Goal: Information Seeking & Learning: Understand process/instructions

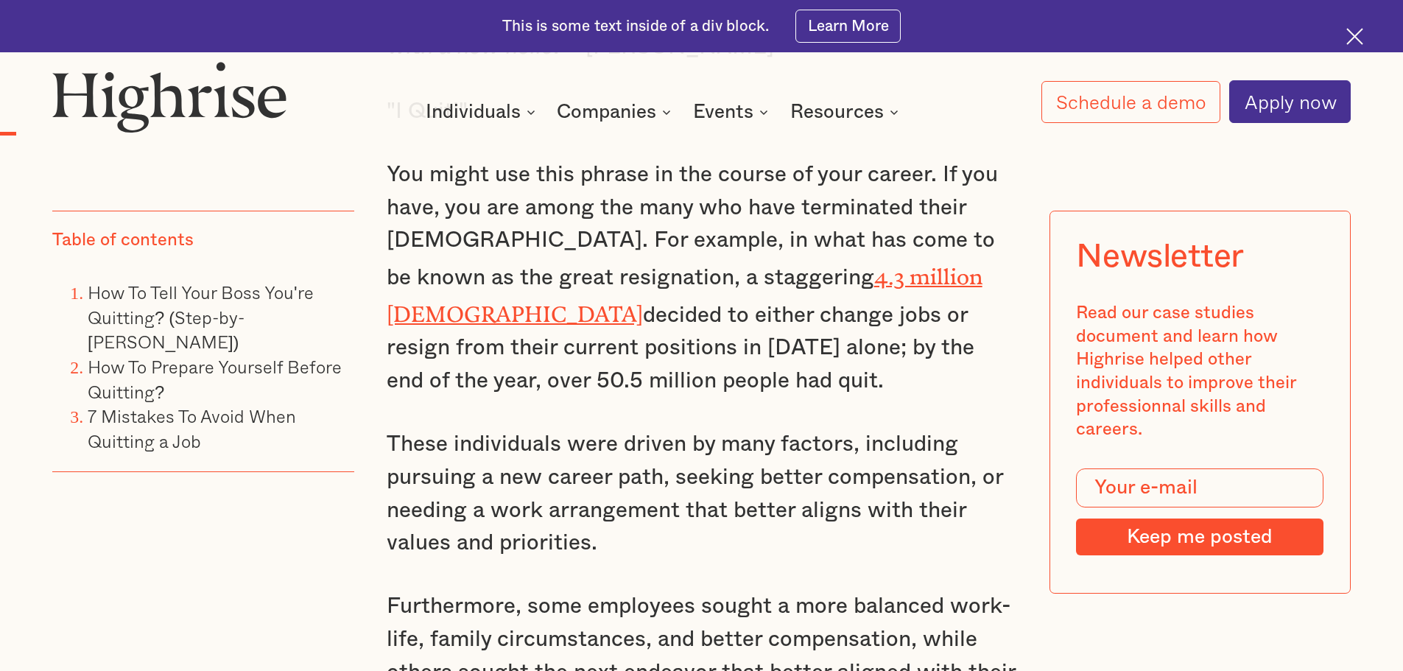
scroll to position [1473, 0]
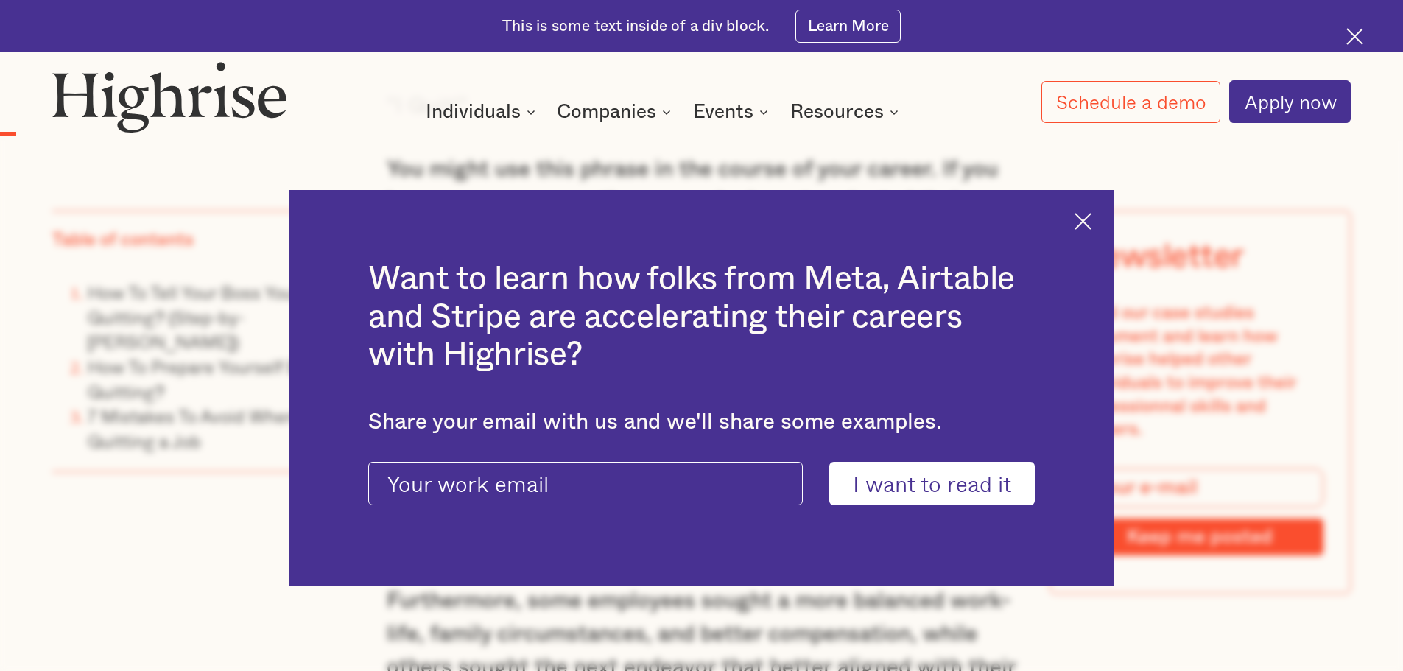
click at [1091, 216] on img at bounding box center [1083, 221] width 17 height 17
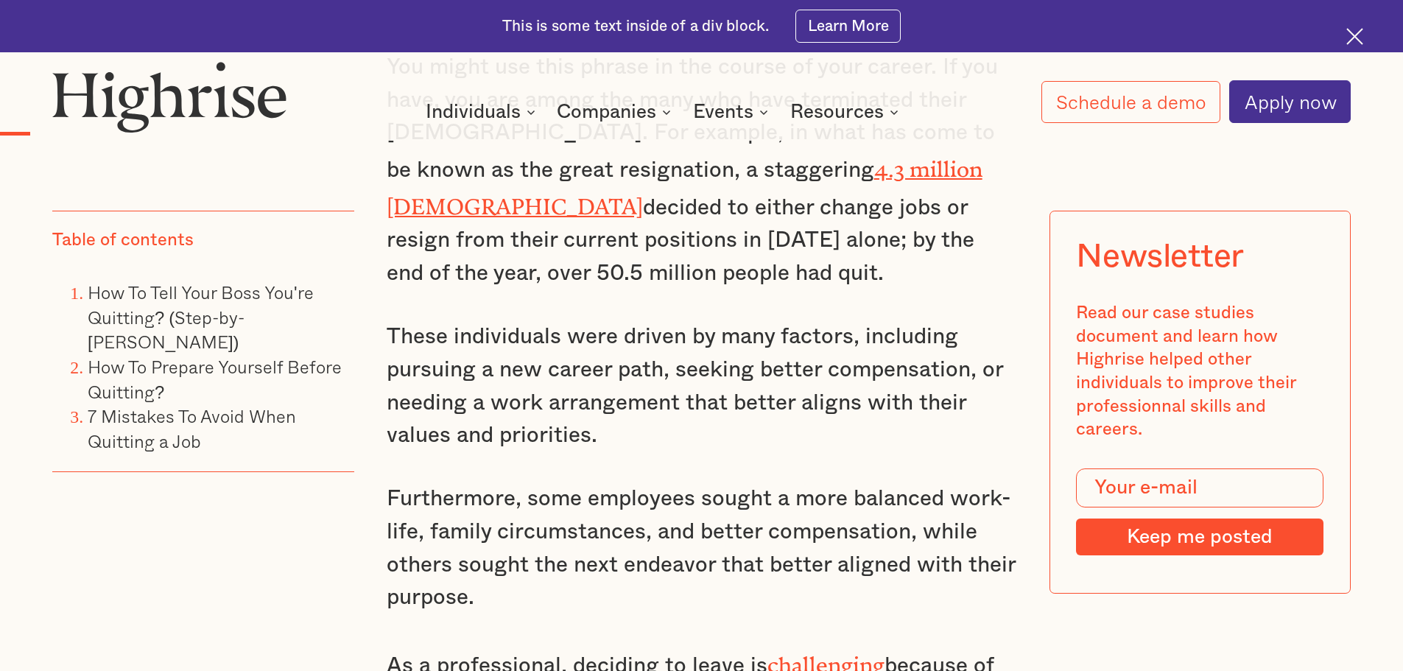
scroll to position [1694, 0]
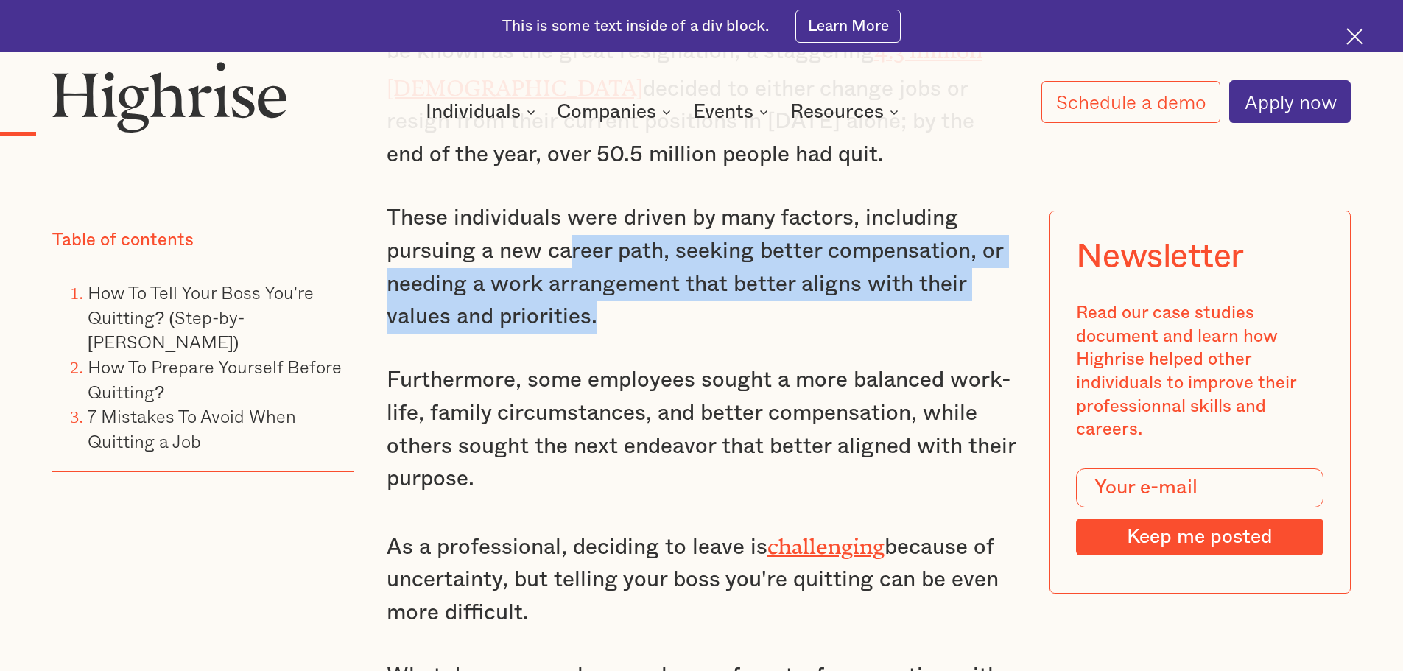
drag, startPoint x: 734, startPoint y: 328, endPoint x: 562, endPoint y: 256, distance: 186.8
click at [562, 256] on p "These individuals were driven by many factors, including pursuing a new career …" at bounding box center [702, 268] width 630 height 132
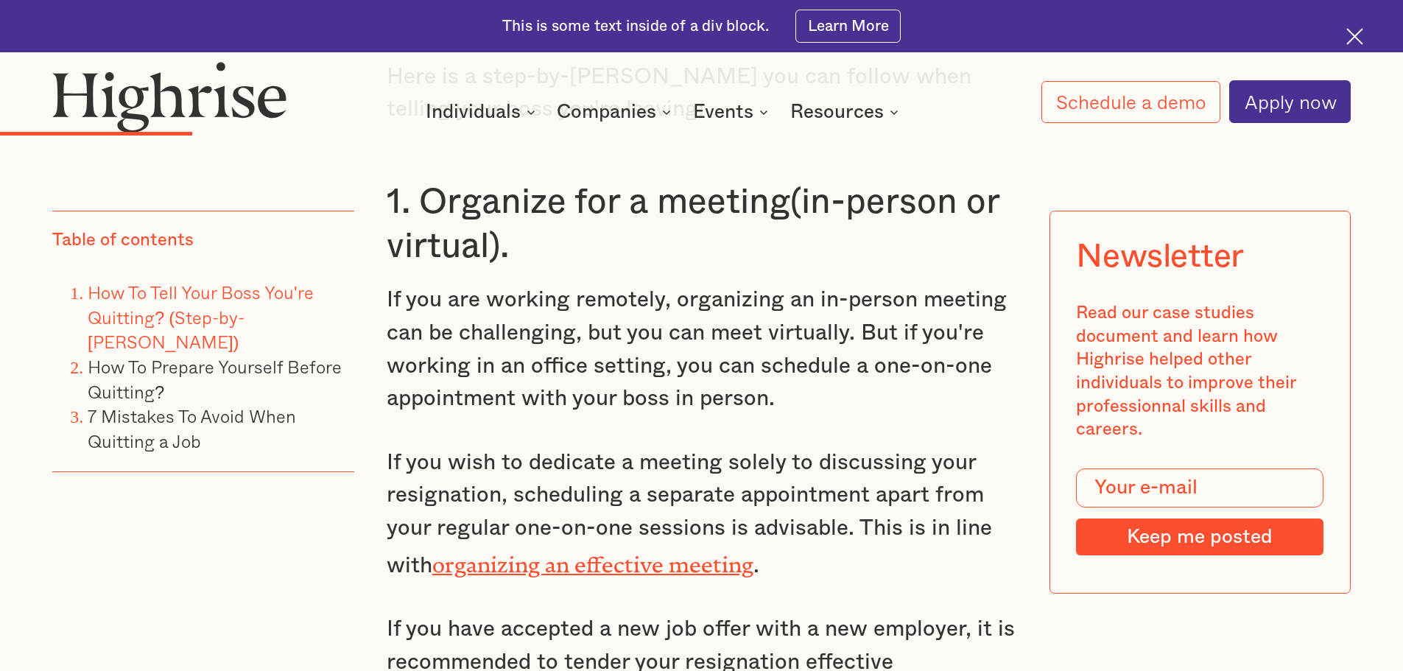
scroll to position [3461, 0]
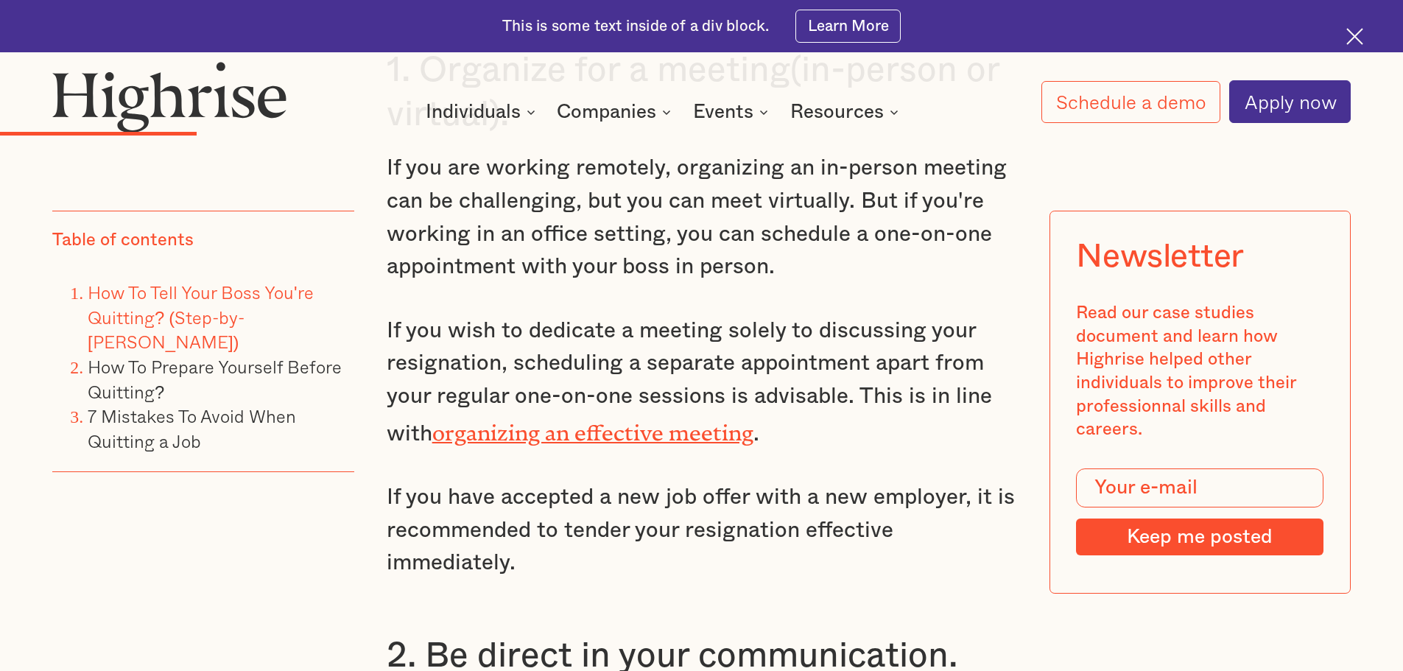
click at [784, 274] on p "If you are working remotely, organizing an in-person meeting can be challenging…" at bounding box center [702, 218] width 630 height 132
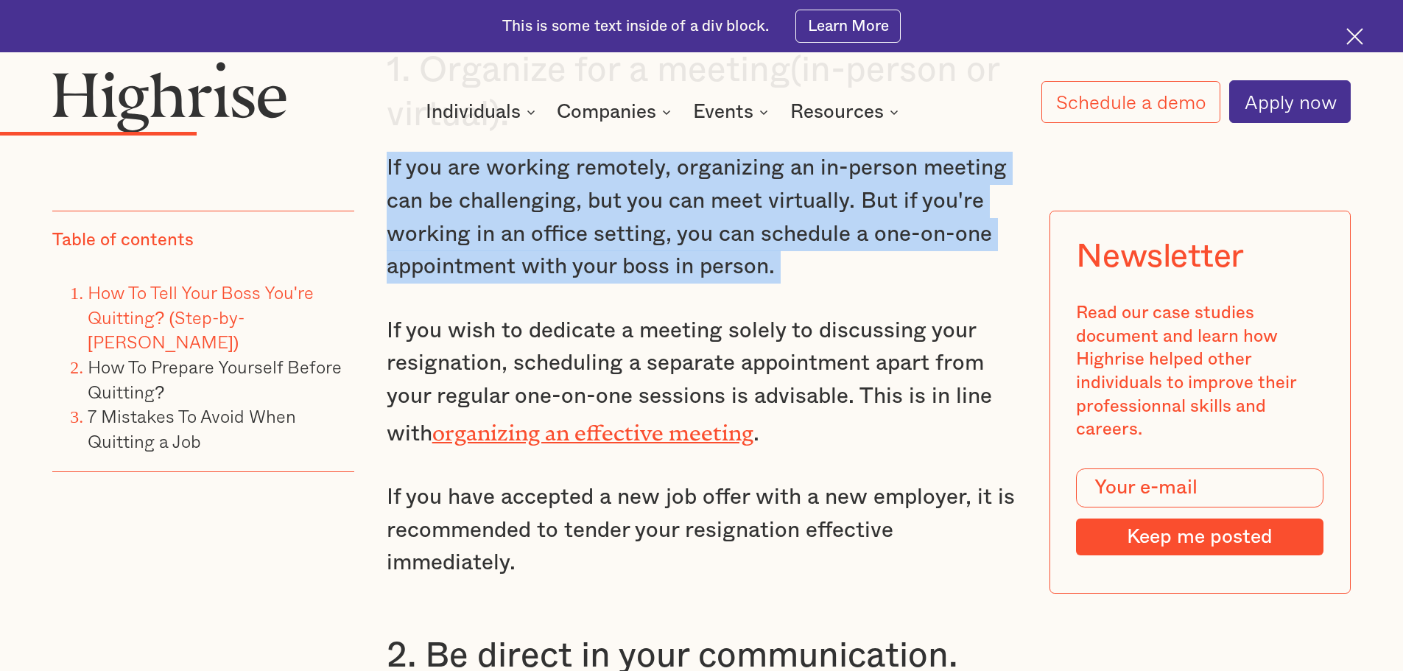
click at [784, 274] on p "If you are working remotely, organizing an in-person meeting can be challenging…" at bounding box center [702, 218] width 630 height 132
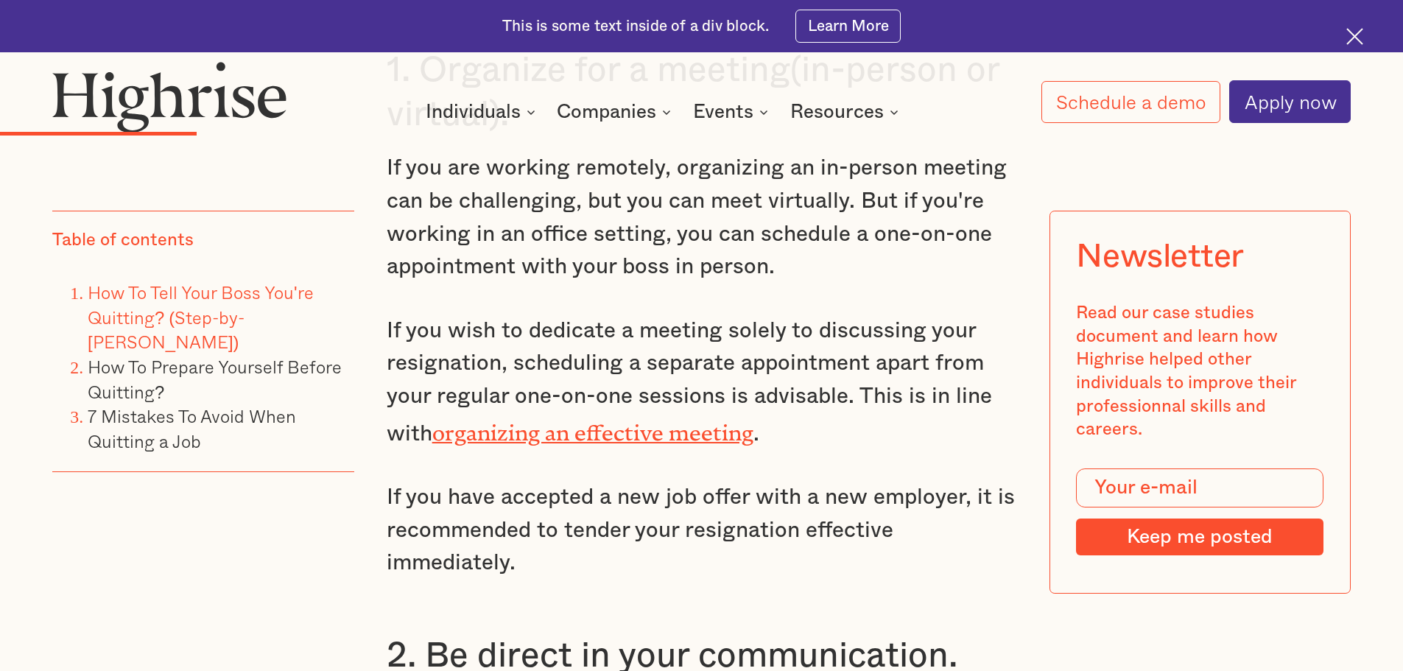
click at [784, 274] on p "If you are working remotely, organizing an in-person meeting can be challenging…" at bounding box center [702, 218] width 630 height 132
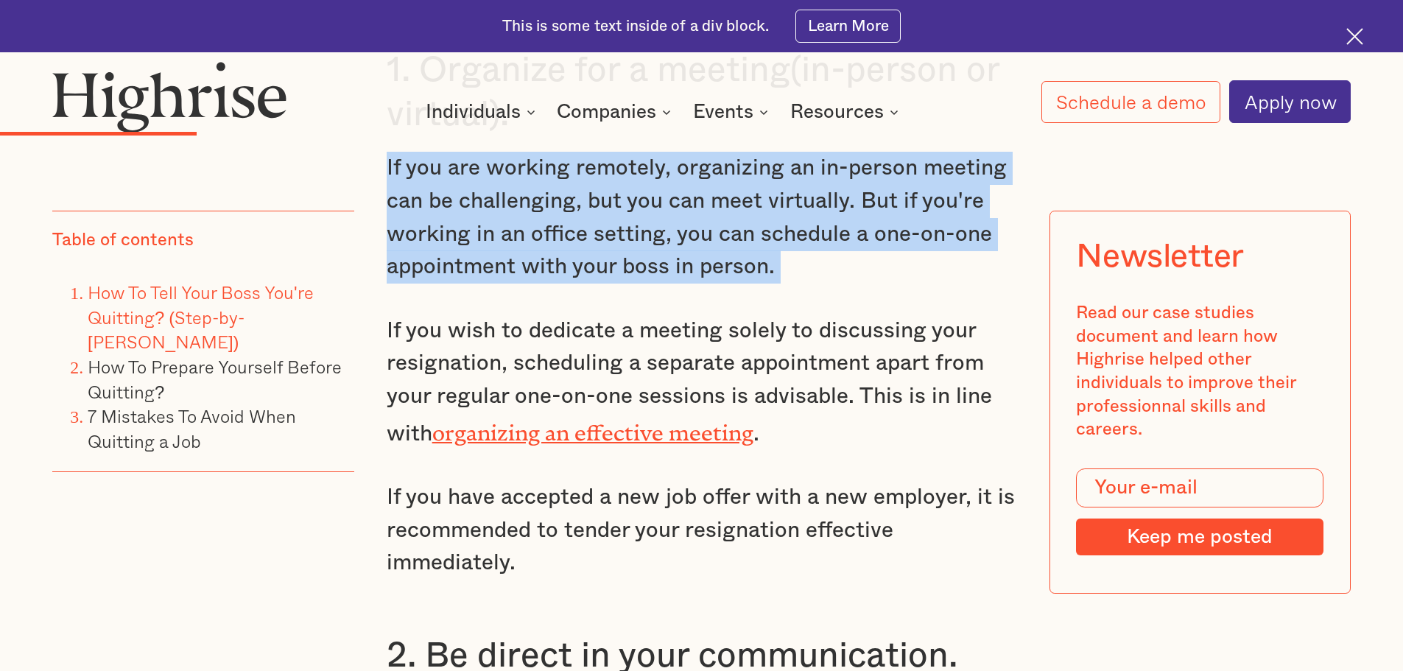
click at [784, 274] on p "If you are working remotely, organizing an in-person meeting can be challenging…" at bounding box center [702, 218] width 630 height 132
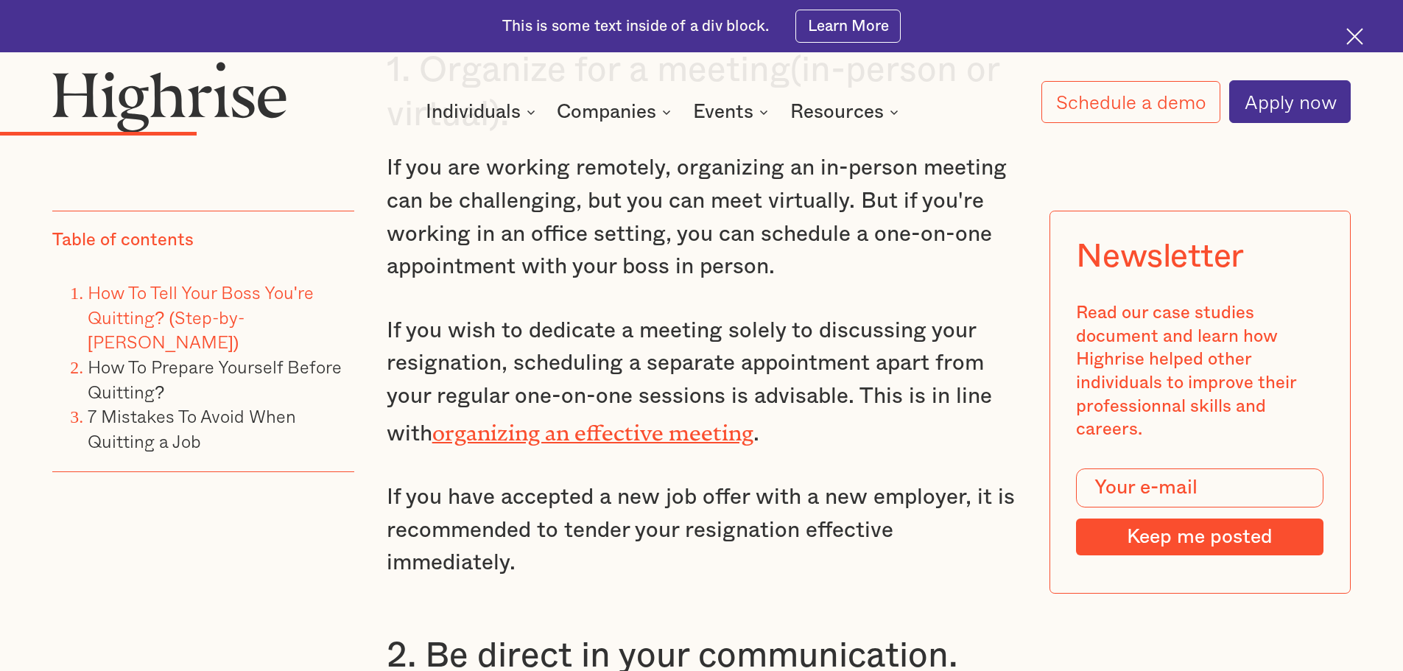
click at [784, 274] on p "If you are working remotely, organizing an in-person meeting can be challenging…" at bounding box center [702, 218] width 630 height 132
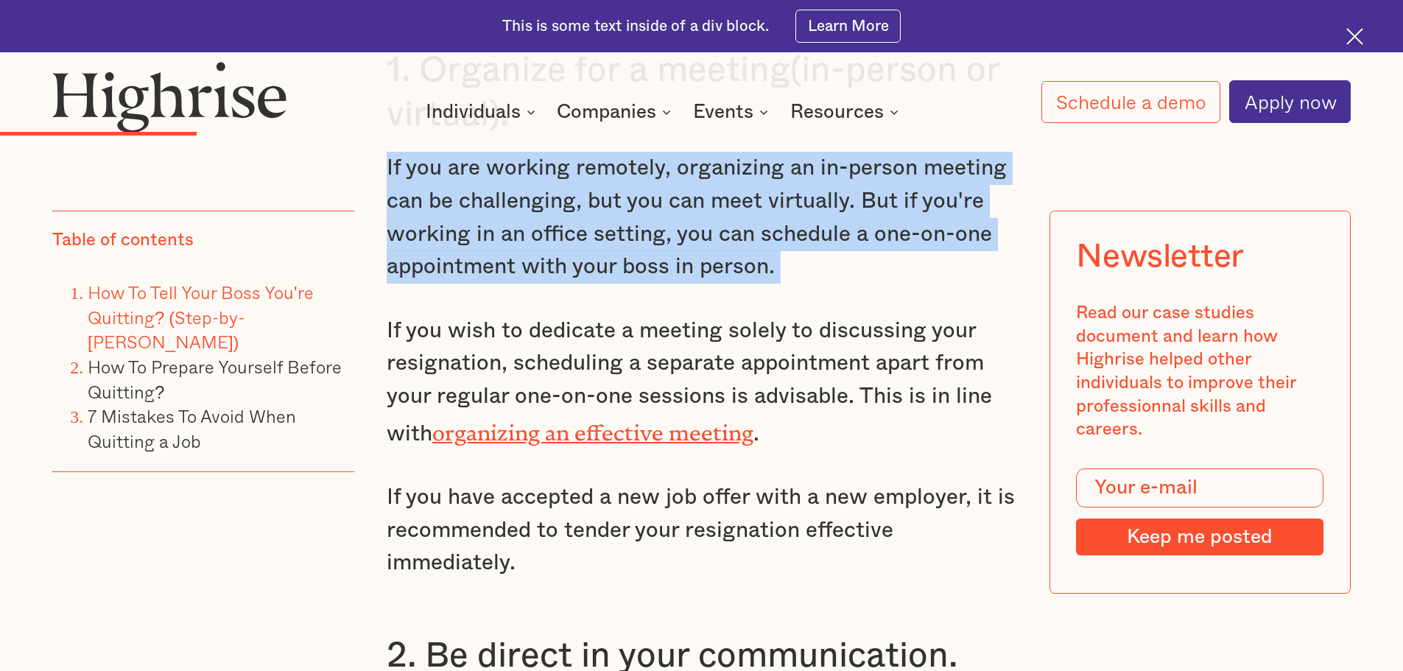
click at [784, 274] on p "If you are working remotely, organizing an in-person meeting can be challenging…" at bounding box center [702, 218] width 630 height 132
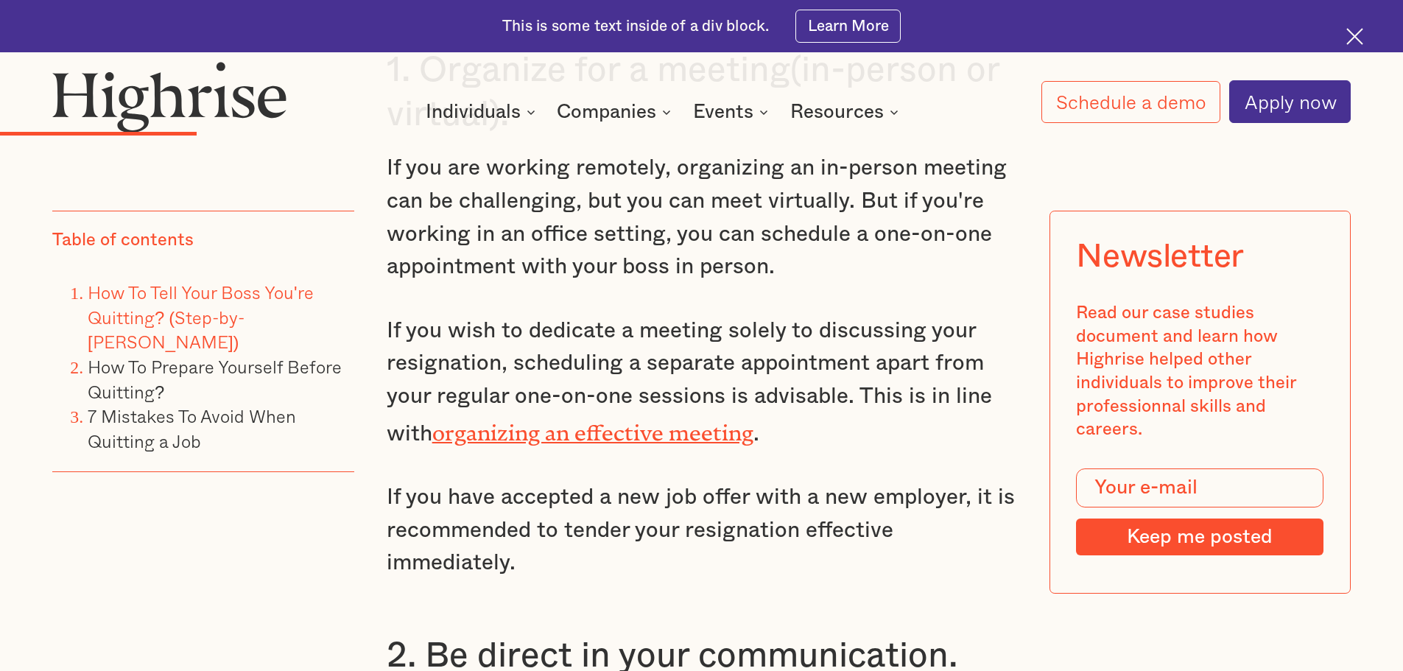
click at [795, 284] on p "If you are working remotely, organizing an in-person meeting can be challenging…" at bounding box center [702, 218] width 630 height 132
click at [796, 284] on p "If you are working remotely, organizing an in-person meeting can be challenging…" at bounding box center [702, 218] width 630 height 132
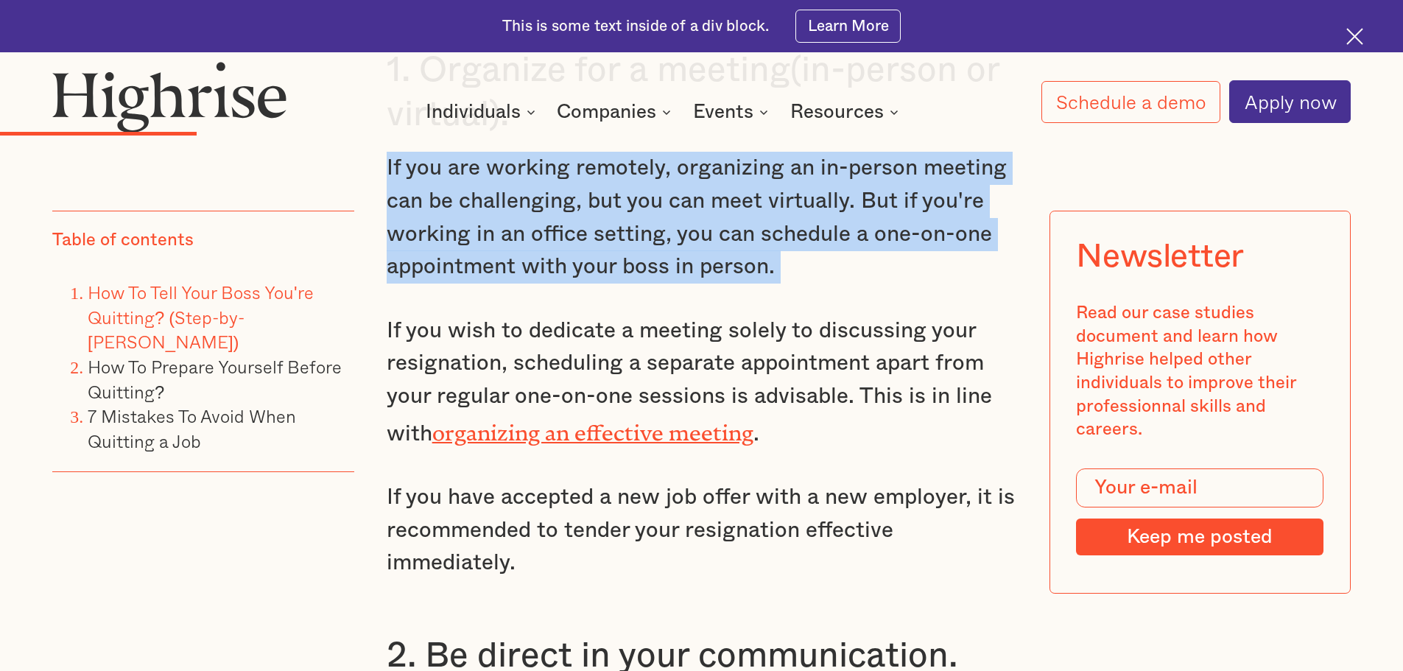
click at [796, 284] on p "If you are working remotely, organizing an in-person meeting can be challenging…" at bounding box center [702, 218] width 630 height 132
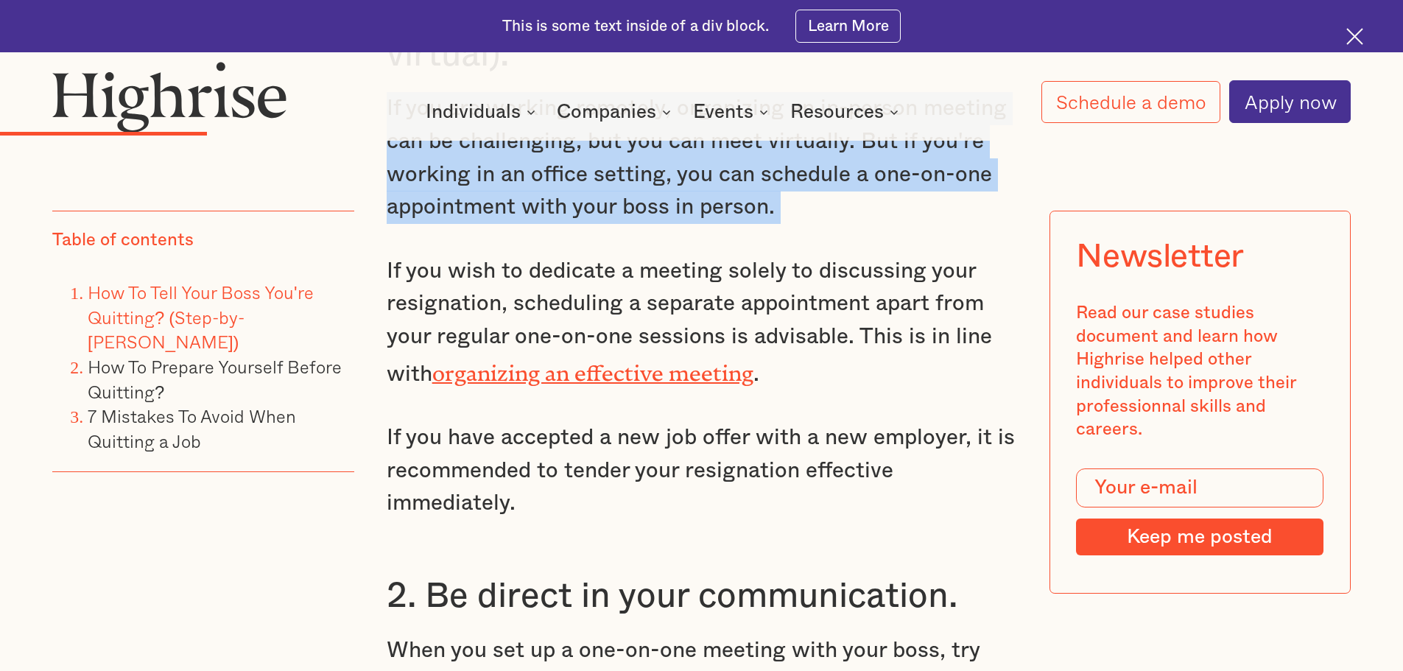
scroll to position [3609, 0]
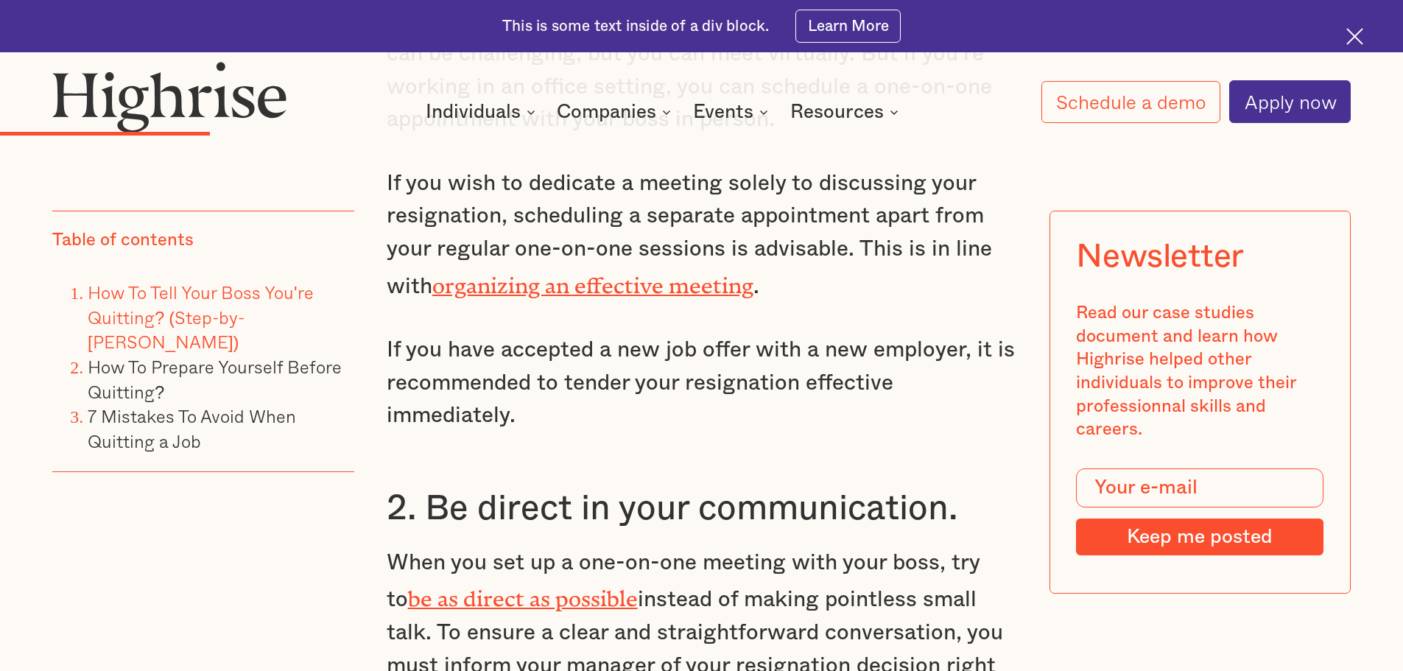
click at [876, 259] on p "If you wish to dedicate a meeting solely to discussing your resignation, schedu…" at bounding box center [702, 235] width 630 height 136
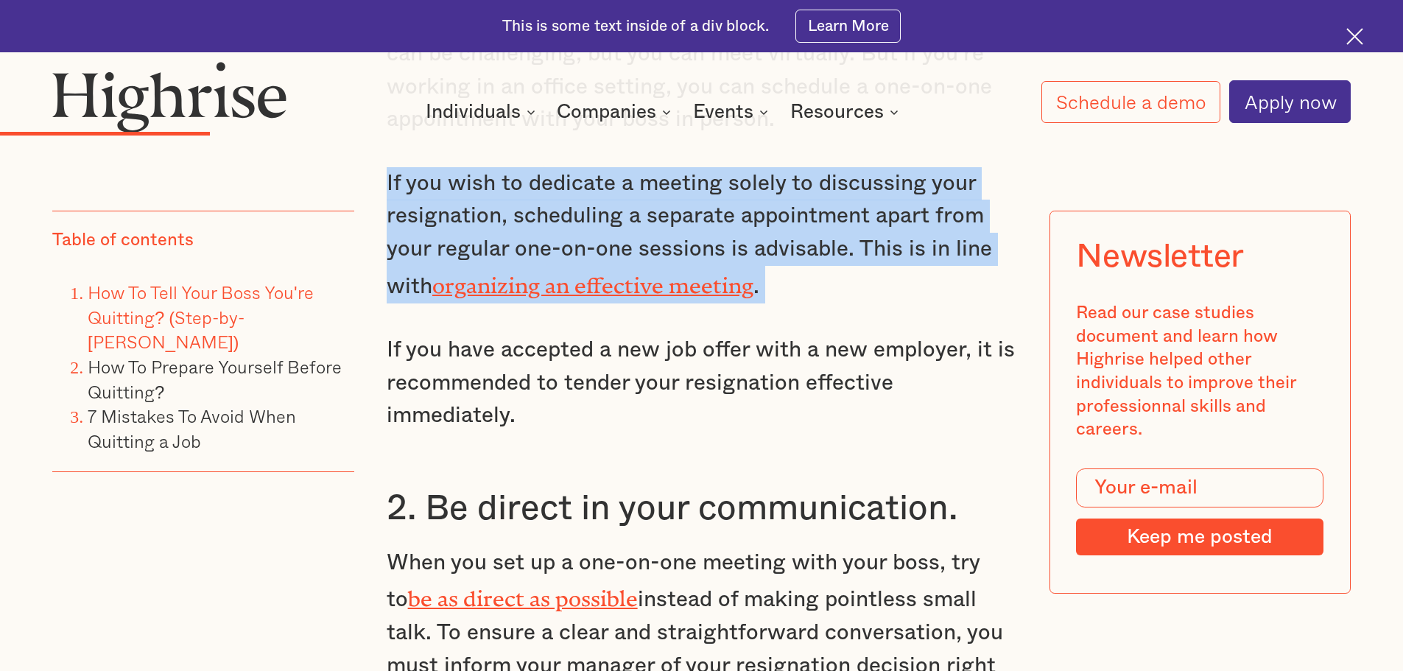
click at [876, 259] on p "If you wish to dedicate a meeting solely to discussing your resignation, schedu…" at bounding box center [702, 235] width 630 height 136
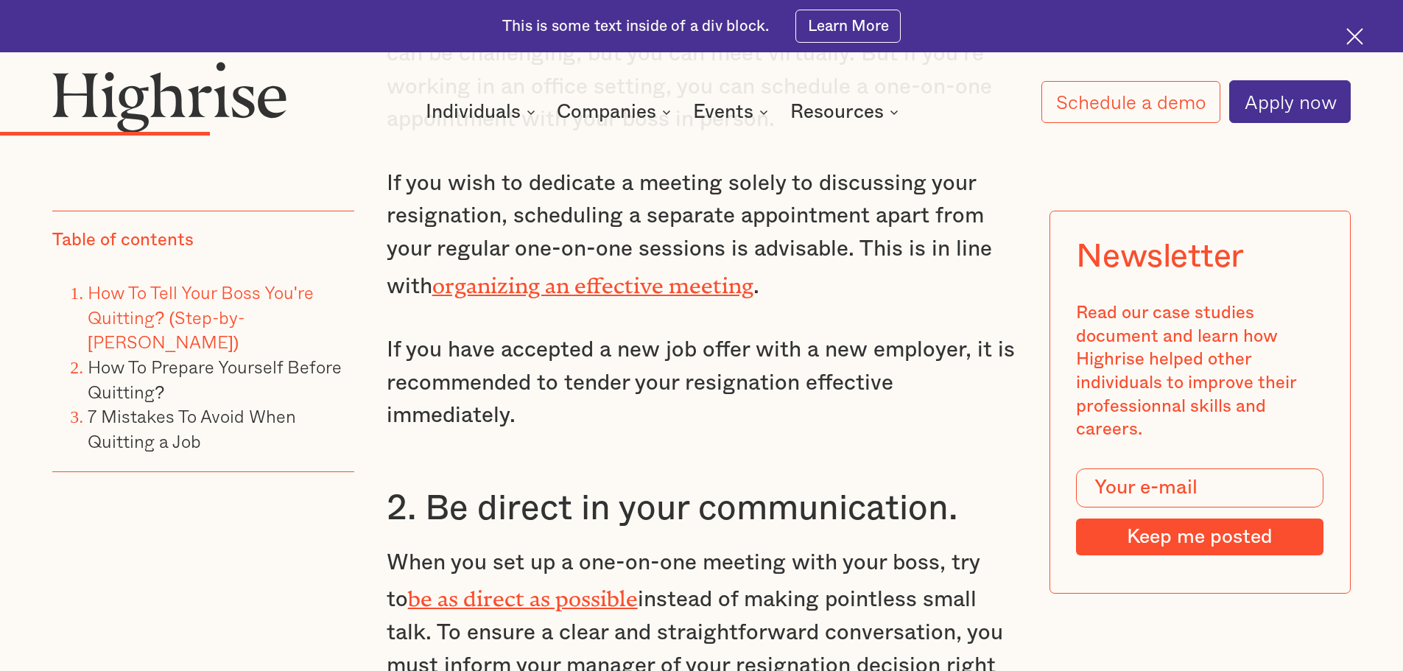
click at [862, 407] on p "If you have accepted a new job offer with a new employer, it is recommended to …" at bounding box center [702, 383] width 630 height 99
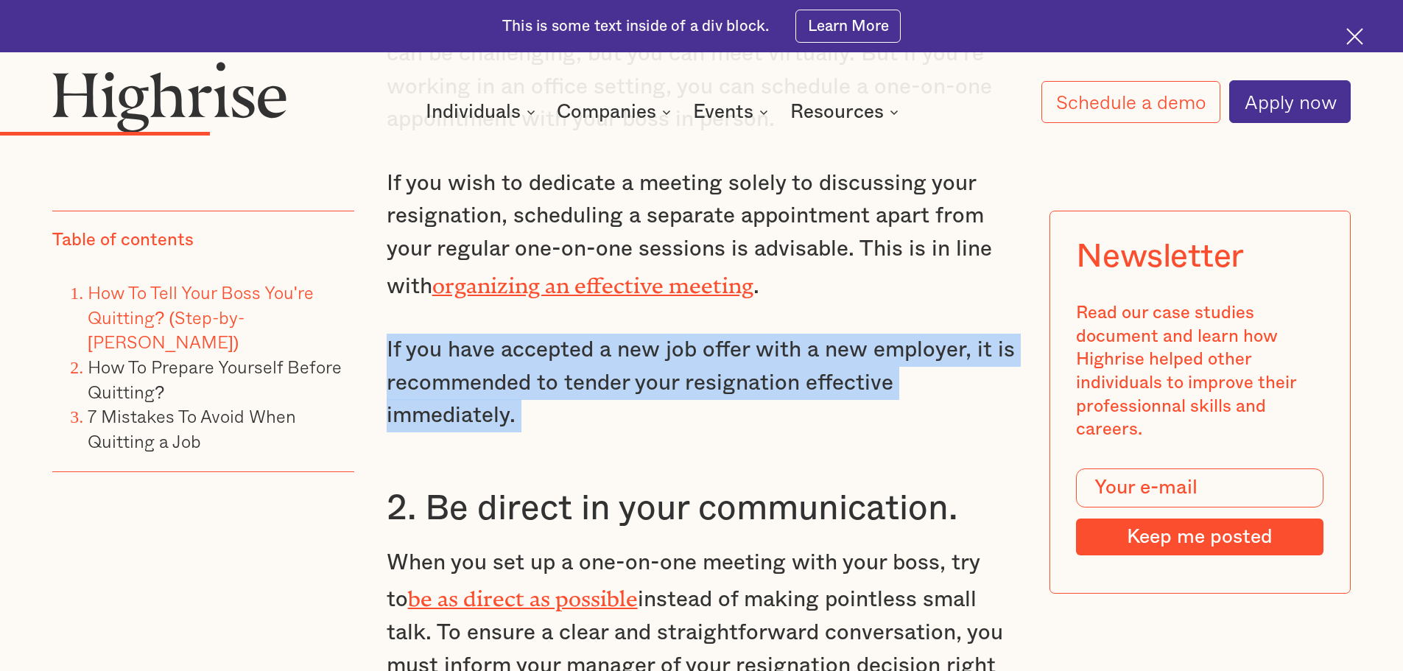
click at [862, 407] on p "If you have accepted a new job offer with a new employer, it is recommended to …" at bounding box center [702, 383] width 630 height 99
click at [862, 406] on p "If you have accepted a new job offer with a new employer, it is recommended to …" at bounding box center [702, 383] width 630 height 99
click at [870, 393] on p "If you have accepted a new job offer with a new employer, it is recommended to …" at bounding box center [702, 383] width 630 height 99
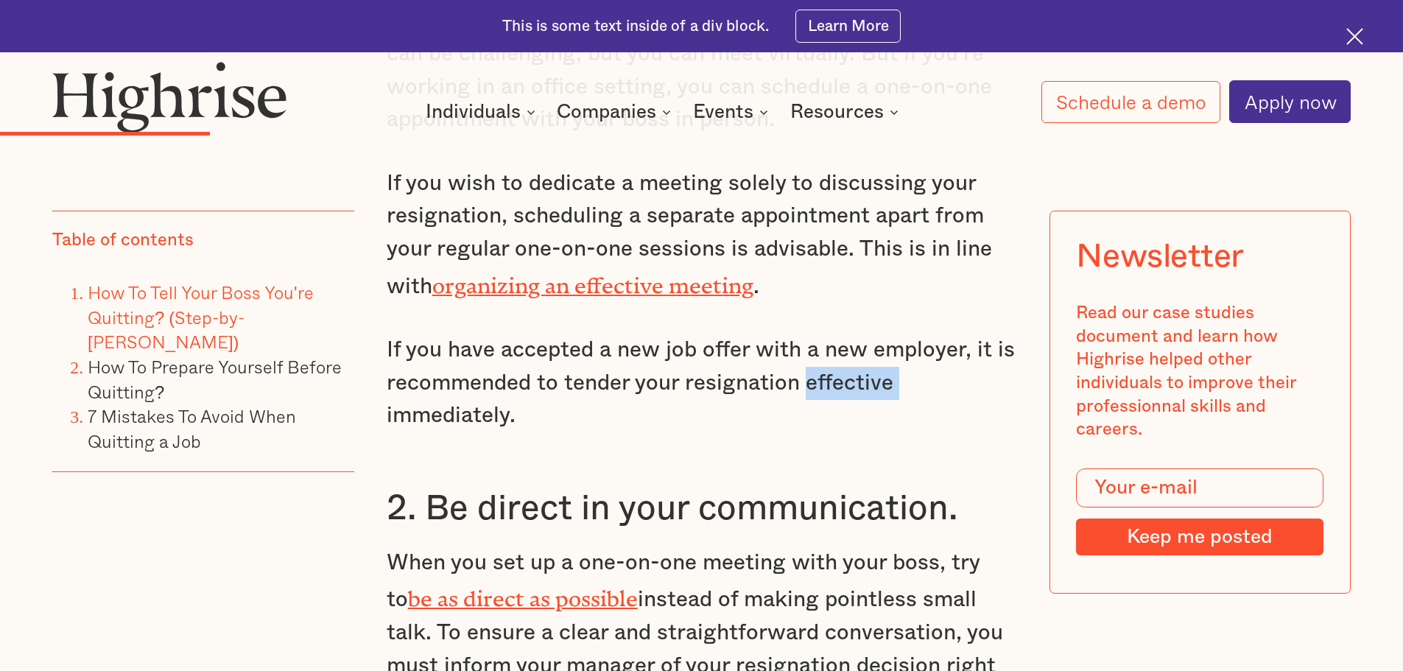
click at [870, 393] on p "If you have accepted a new job offer with a new employer, it is recommended to …" at bounding box center [702, 383] width 630 height 99
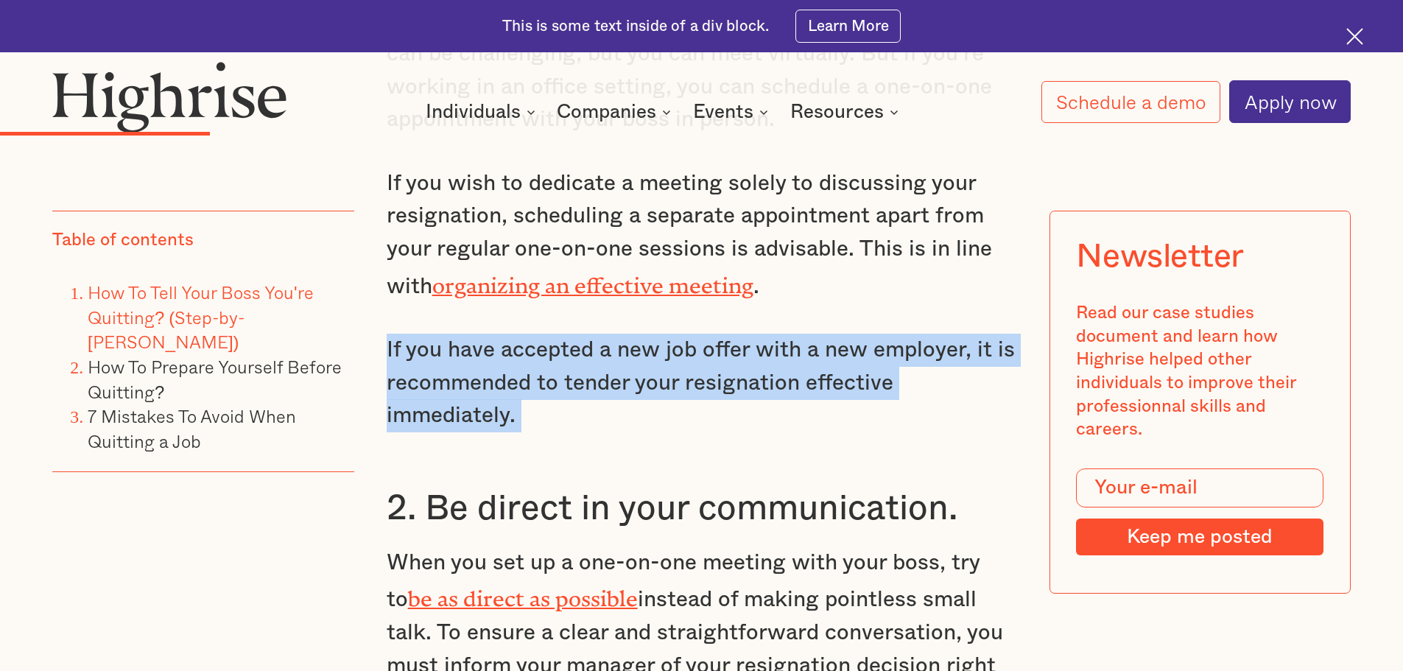
click at [870, 393] on p "If you have accepted a new job offer with a new employer, it is recommended to …" at bounding box center [702, 383] width 630 height 99
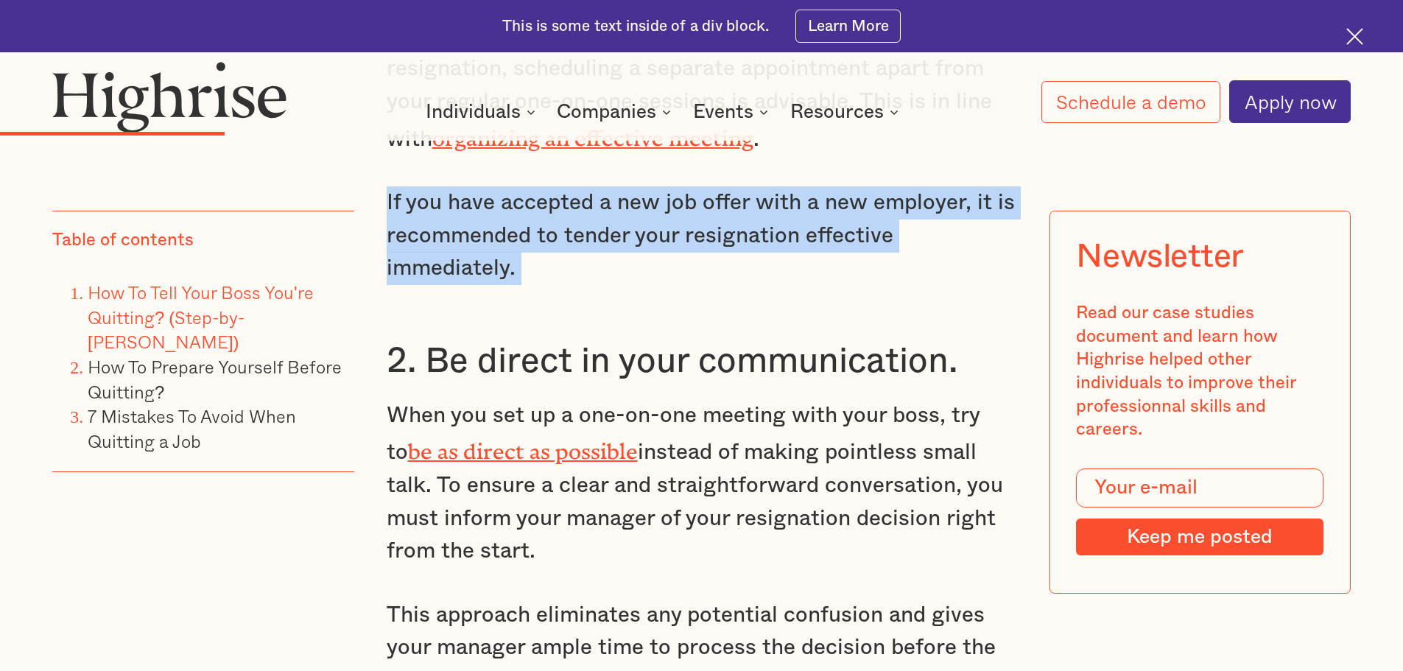
scroll to position [3903, 0]
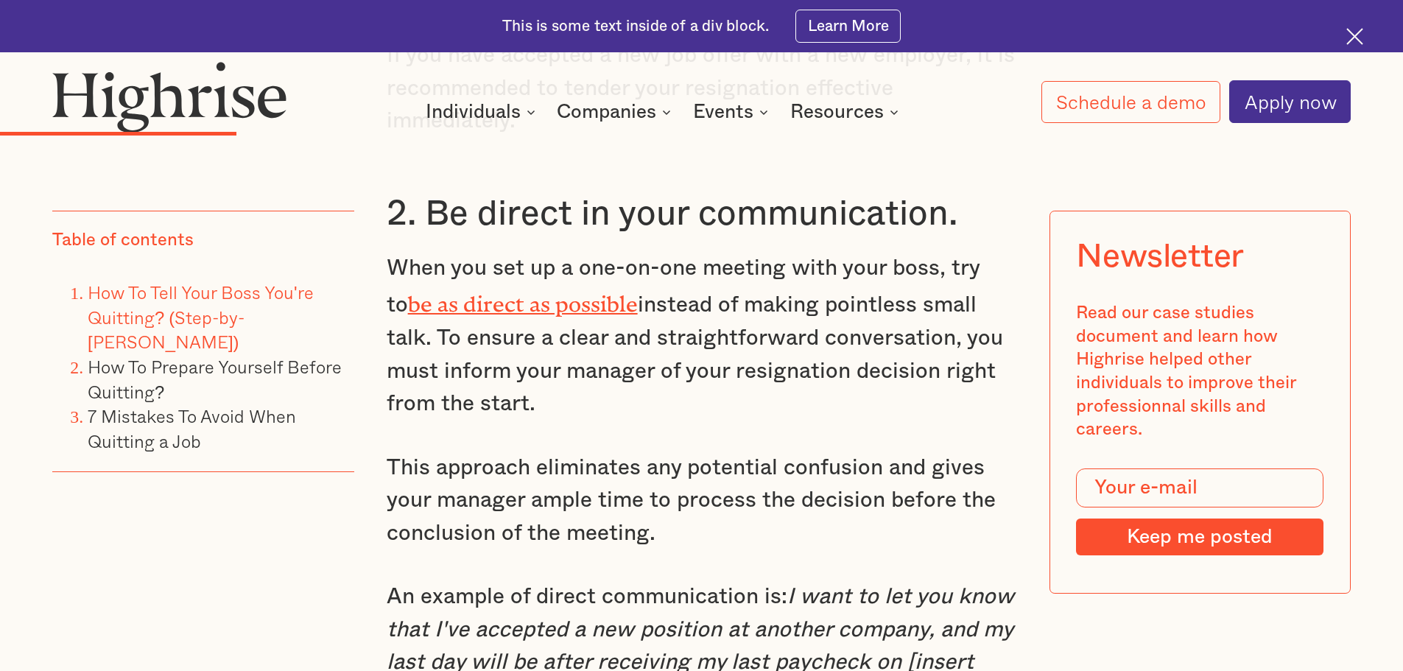
click at [860, 346] on p "When you set up a one-on-one meeting with your boss, try to be as direct as pos…" at bounding box center [702, 336] width 630 height 169
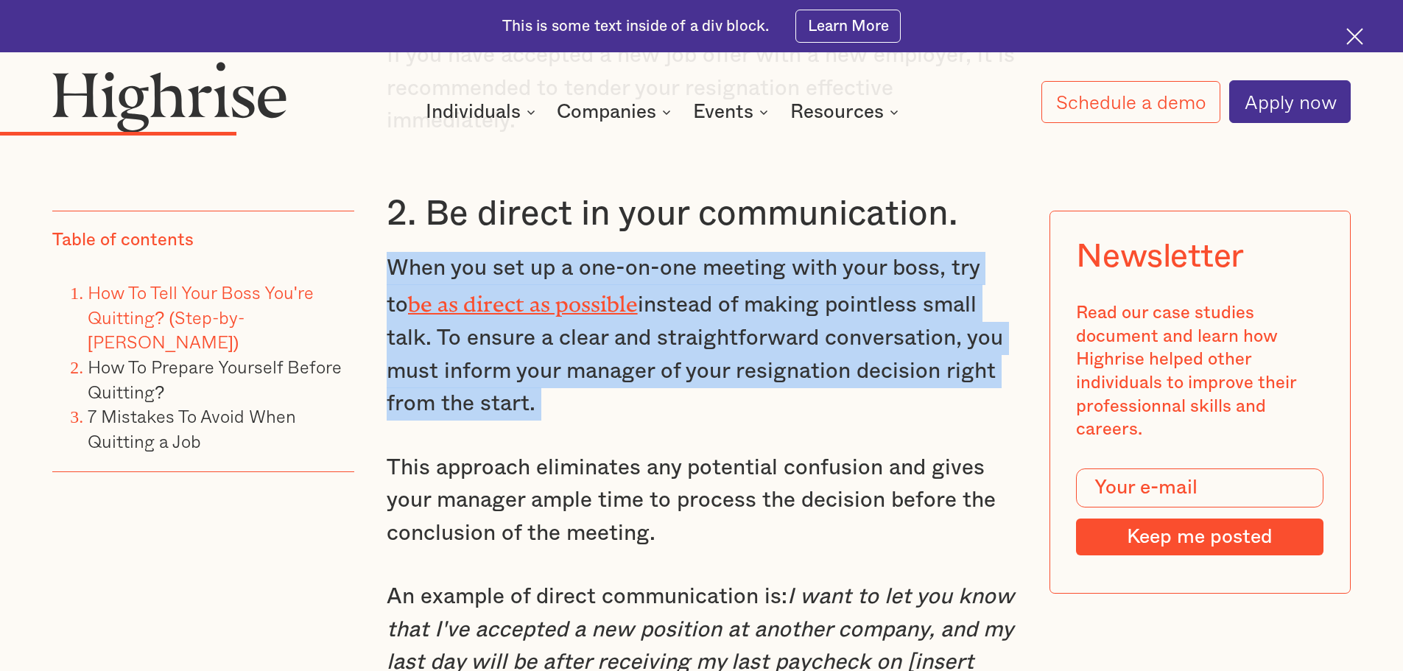
click at [860, 346] on p "When you set up a one-on-one meeting with your boss, try to be as direct as pos…" at bounding box center [702, 336] width 630 height 169
click at [859, 370] on p "When you set up a one-on-one meeting with your boss, try to be as direct as pos…" at bounding box center [702, 336] width 630 height 169
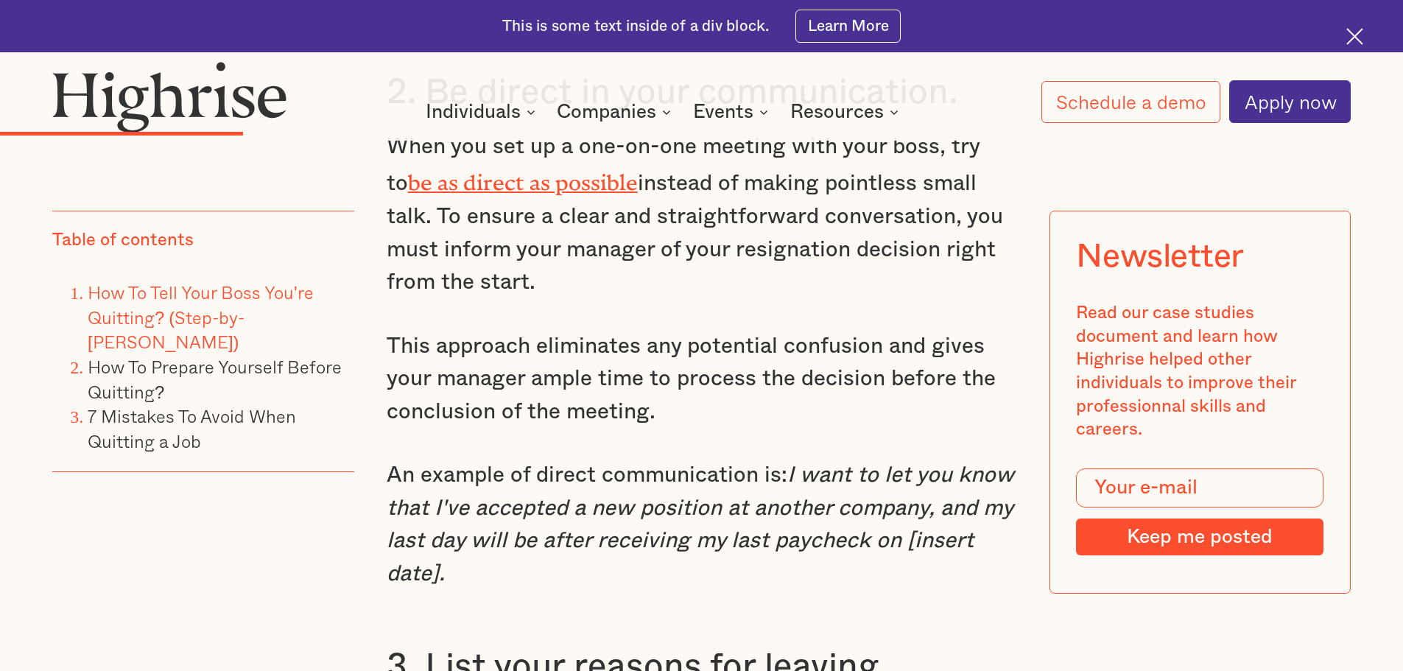
scroll to position [4051, 0]
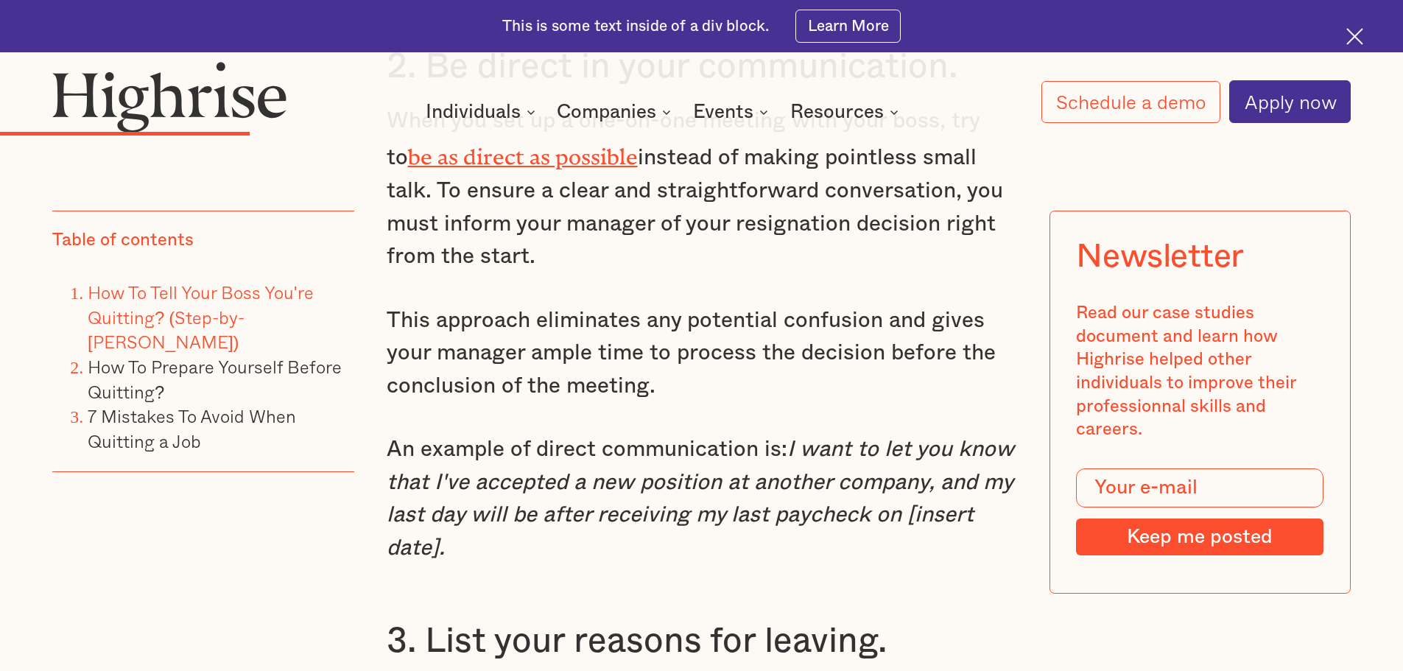
drag, startPoint x: 806, startPoint y: 391, endPoint x: 704, endPoint y: 265, distance: 161.8
click at [704, 265] on p "When you set up a one-on-one meeting with your boss, try to be as direct as pos…" at bounding box center [702, 189] width 630 height 169
drag, startPoint x: 704, startPoint y: 265, endPoint x: 702, endPoint y: 387, distance: 122.3
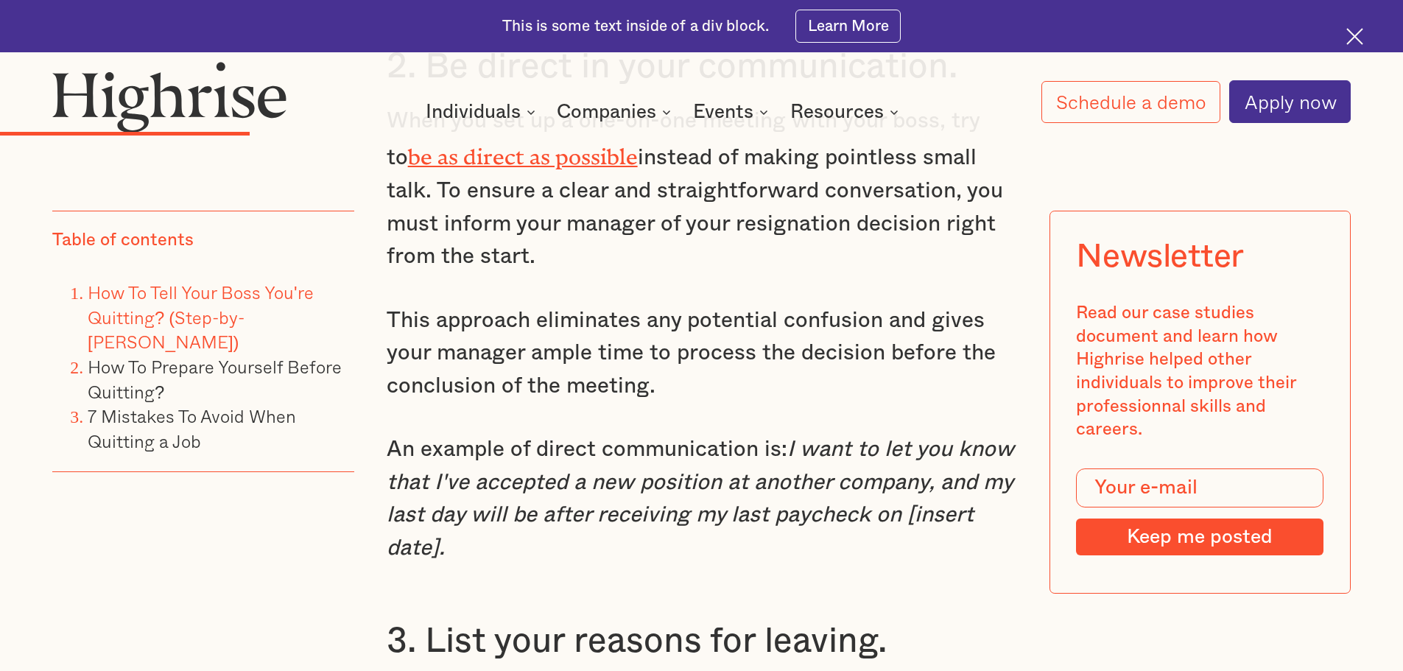
click at [703, 387] on p "This approach eliminates any potential confusion and gives your manager ample t…" at bounding box center [702, 353] width 630 height 99
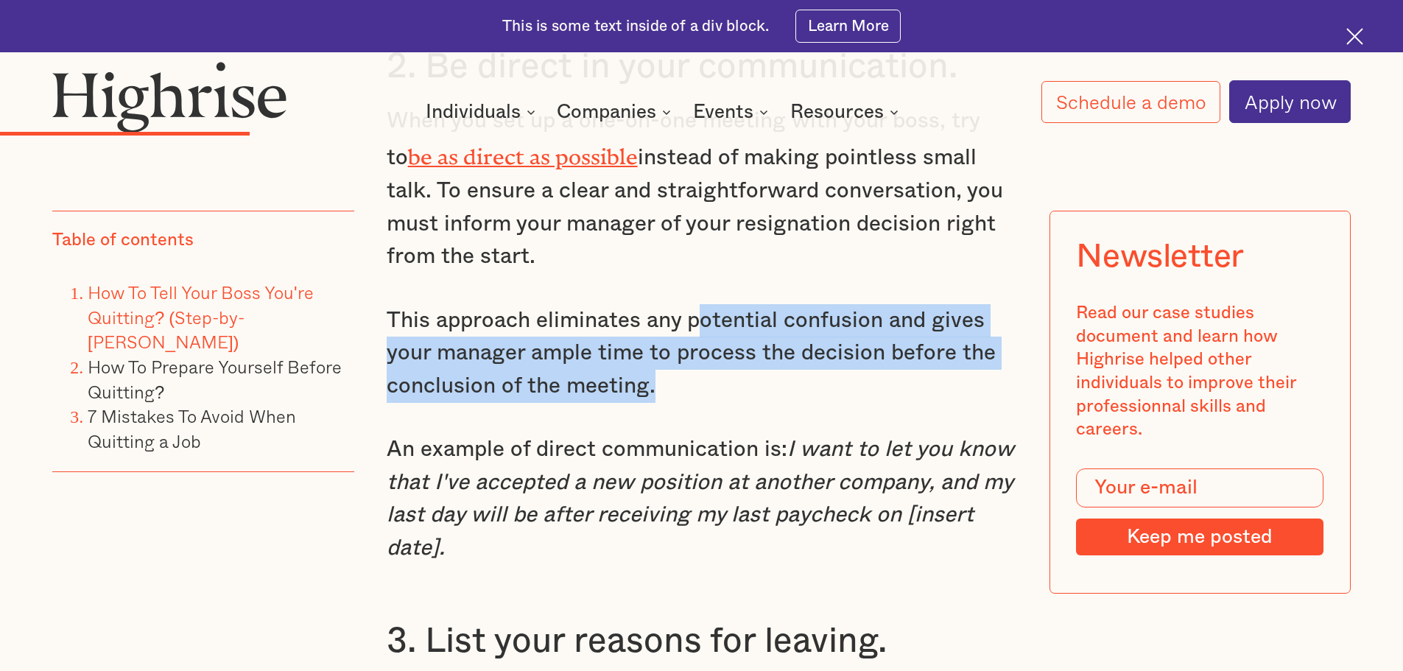
drag, startPoint x: 703, startPoint y: 407, endPoint x: 694, endPoint y: 317, distance: 90.4
click at [694, 318] on p "This approach eliminates any potential confusion and gives your manager ample t…" at bounding box center [702, 353] width 630 height 99
click at [694, 317] on p "This approach eliminates any potential confusion and gives your manager ample t…" at bounding box center [702, 353] width 630 height 99
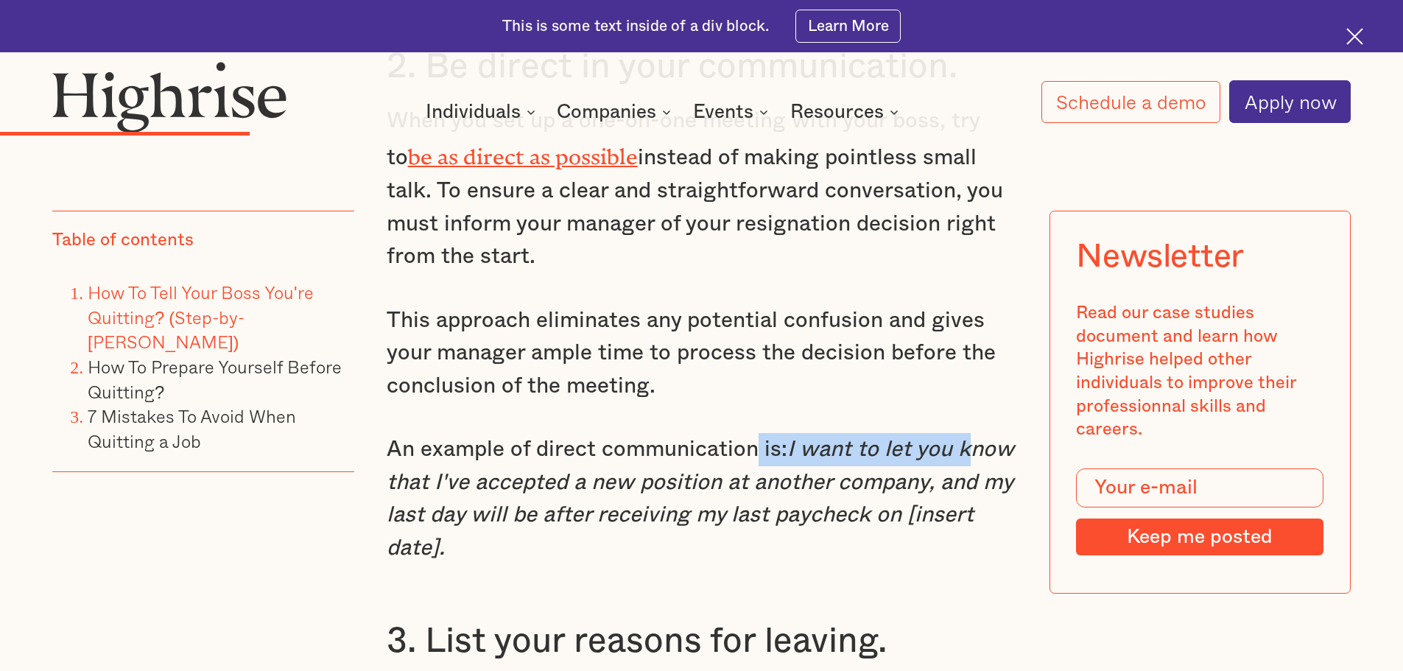
drag, startPoint x: 750, startPoint y: 454, endPoint x: 966, endPoint y: 454, distance: 215.1
click at [966, 454] on p "An example of direct communication is: I want to let you know that I've accepte…" at bounding box center [702, 499] width 630 height 132
click at [966, 454] on em "I want to let you know that I've accepted a new position at another company, an…" at bounding box center [700, 498] width 627 height 121
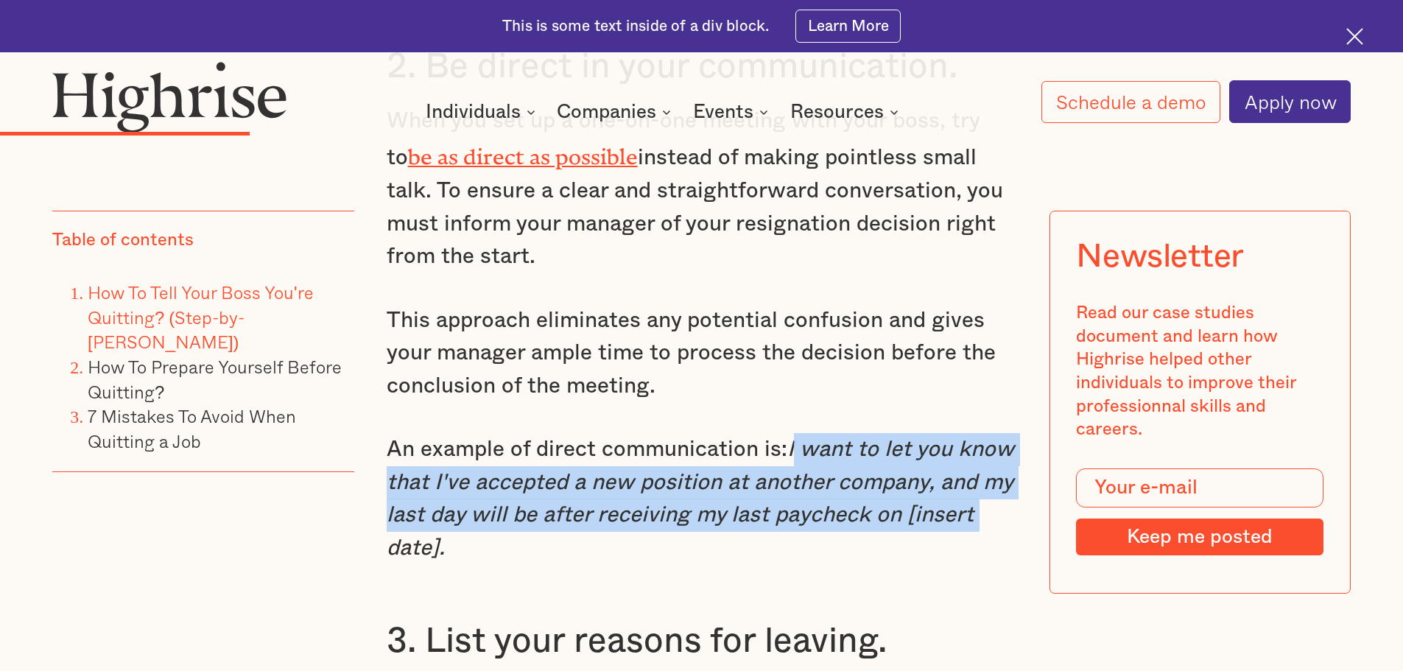
drag, startPoint x: 792, startPoint y: 449, endPoint x: 989, endPoint y: 532, distance: 214.2
click at [989, 532] on p "An example of direct communication is: I want to let you know that I've accepte…" at bounding box center [702, 499] width 630 height 132
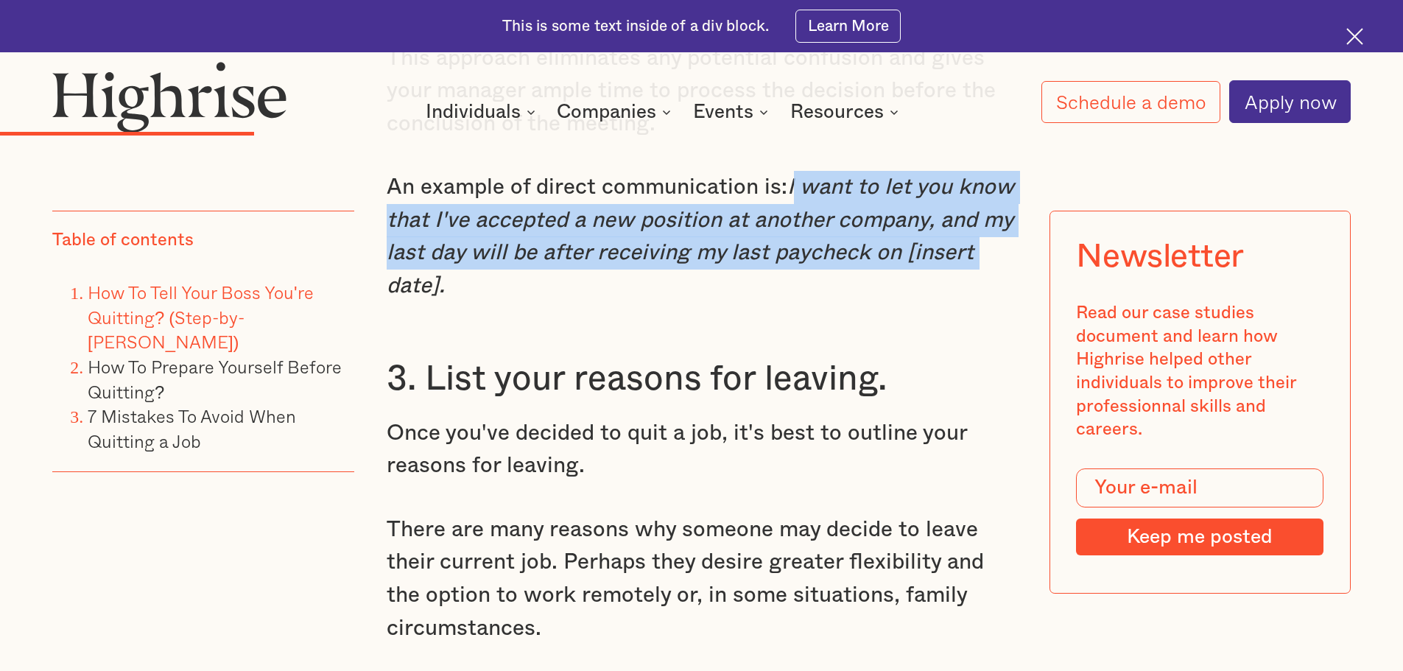
scroll to position [4345, 0]
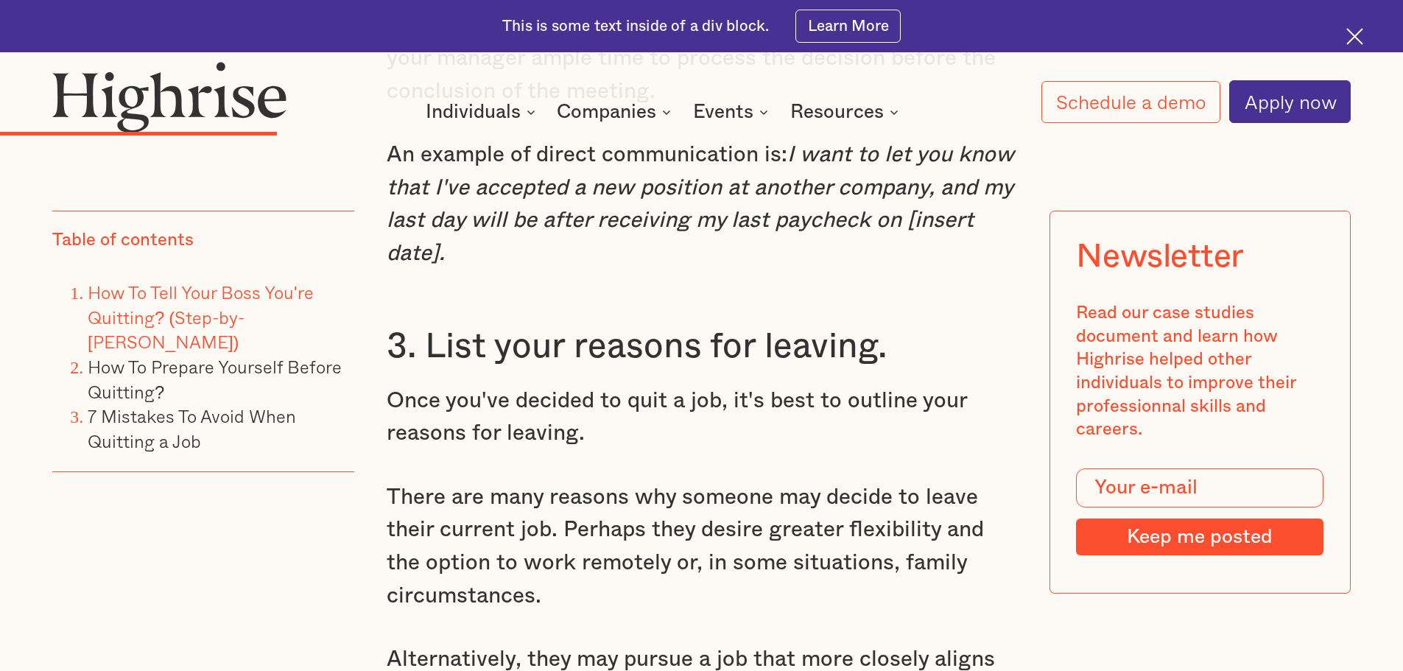
click at [885, 399] on p "Once you've decided to quit a job, it's best to outline your reasons for leavin…" at bounding box center [702, 417] width 630 height 66
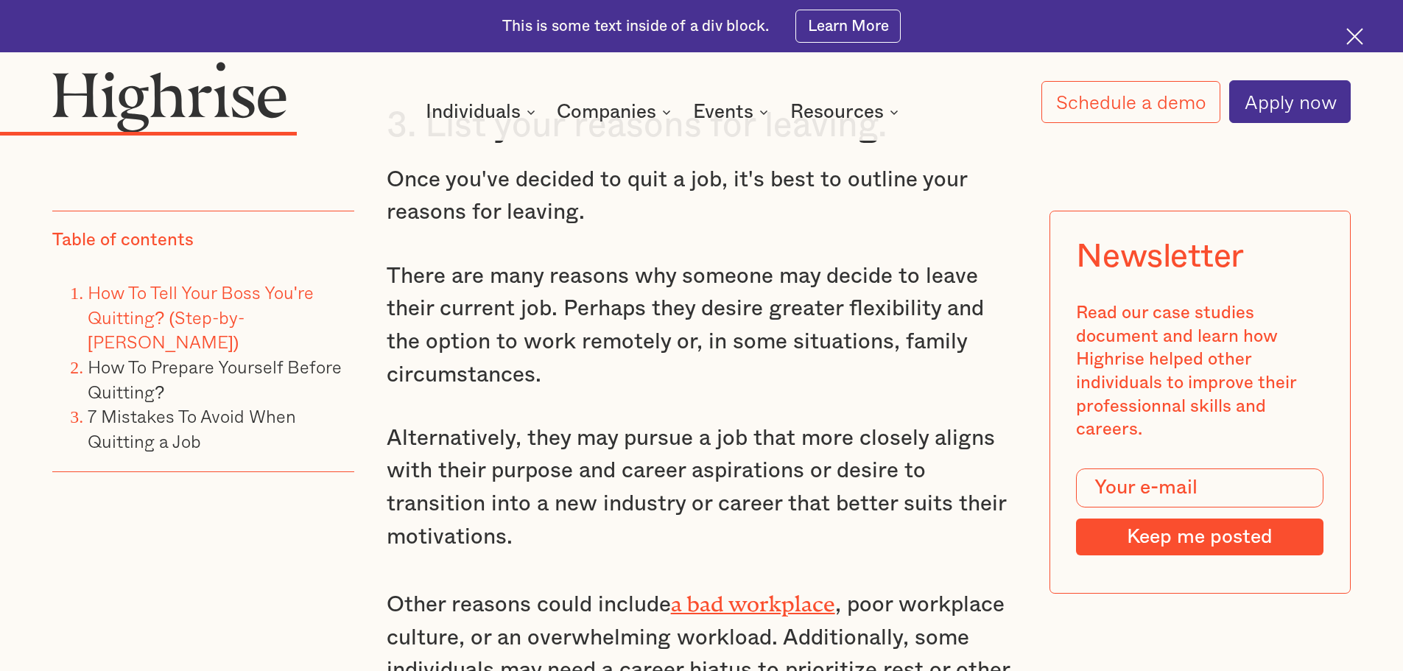
scroll to position [4493, 0]
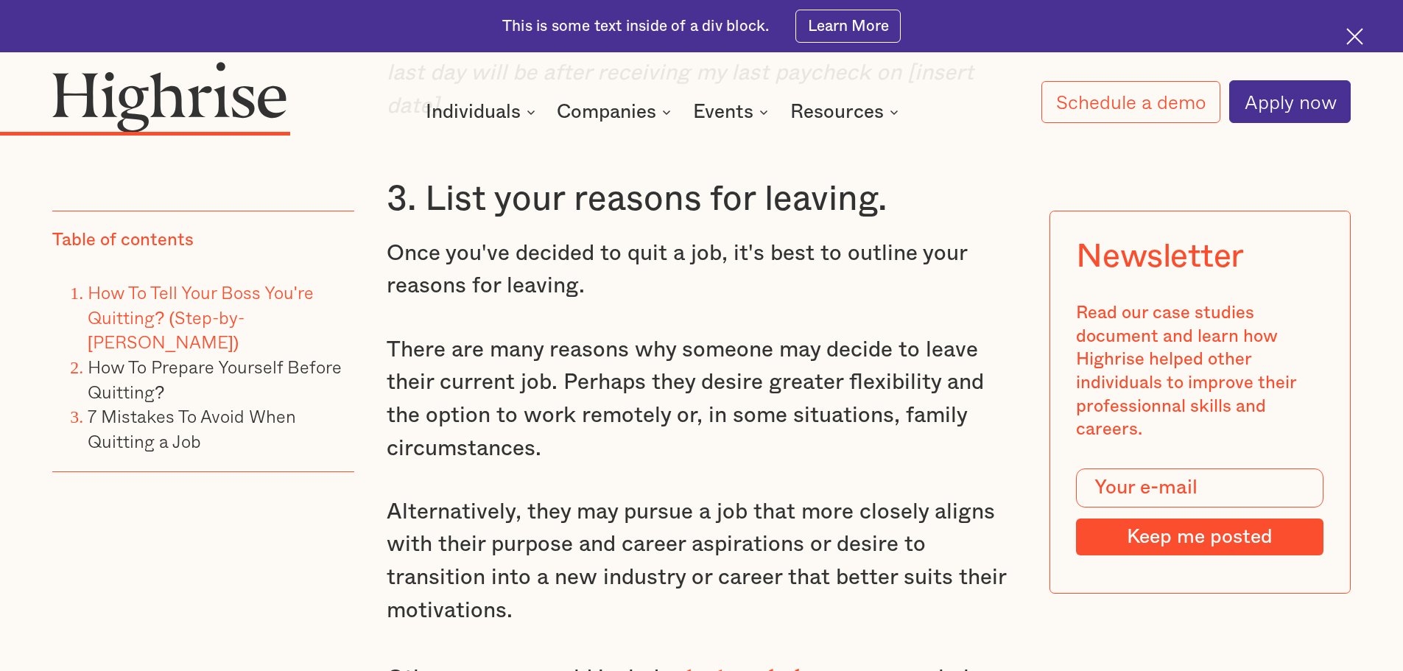
click at [874, 287] on p "Once you've decided to quit a job, it's best to outline your reasons for leavin…" at bounding box center [702, 270] width 630 height 66
click at [829, 375] on p "There are many reasons why someone may decide to leave their current job. Perha…" at bounding box center [702, 400] width 630 height 132
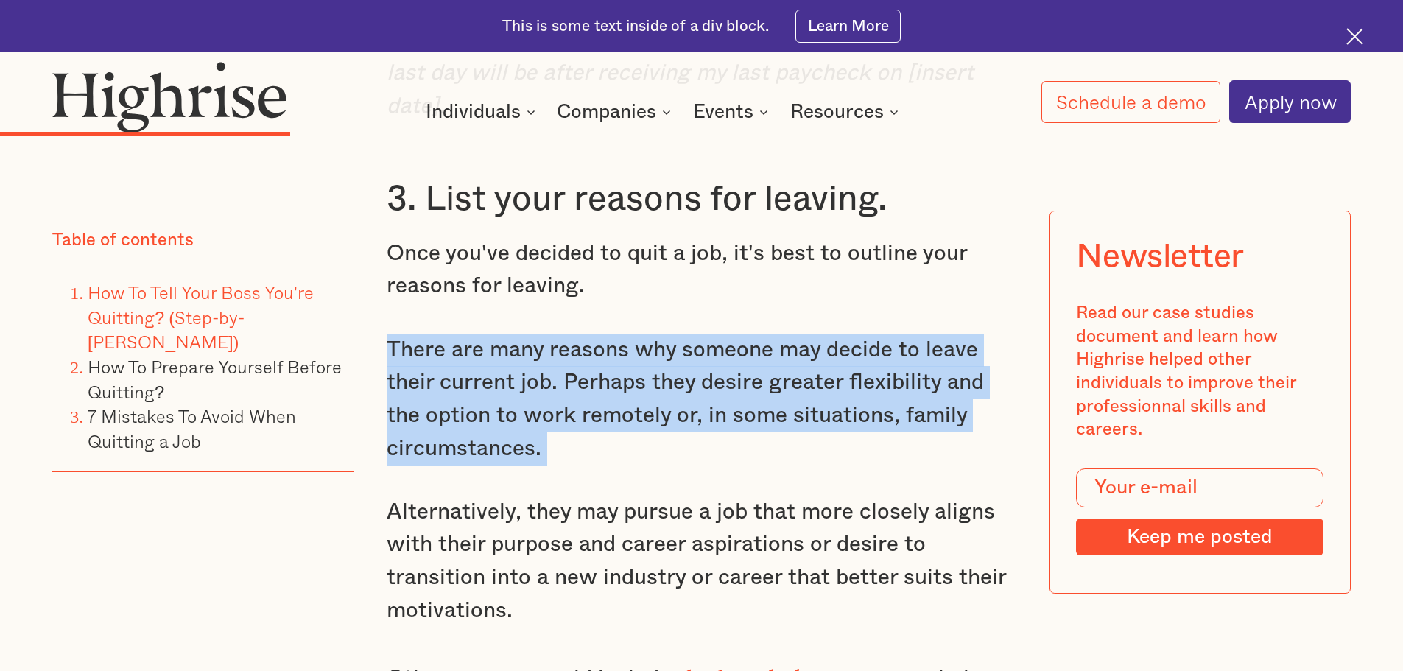
click at [829, 375] on p "There are many reasons why someone may decide to leave their current job. Perha…" at bounding box center [702, 400] width 630 height 132
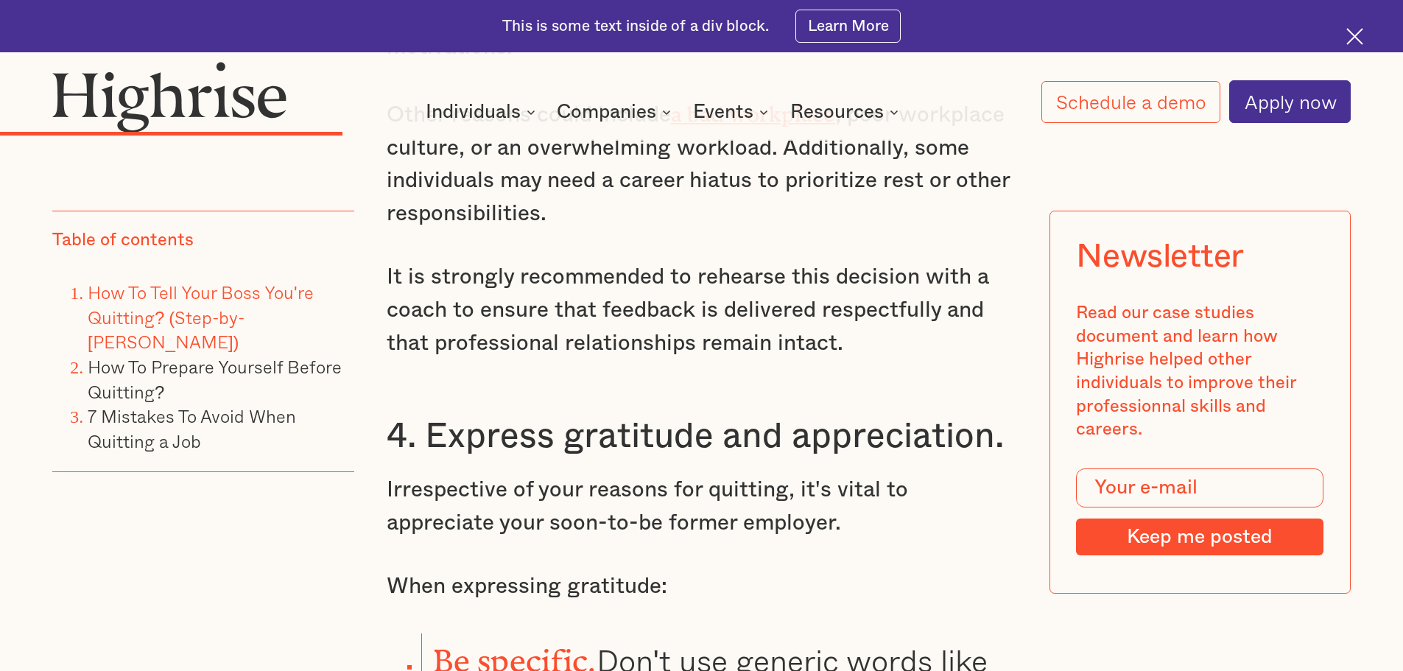
scroll to position [5082, 0]
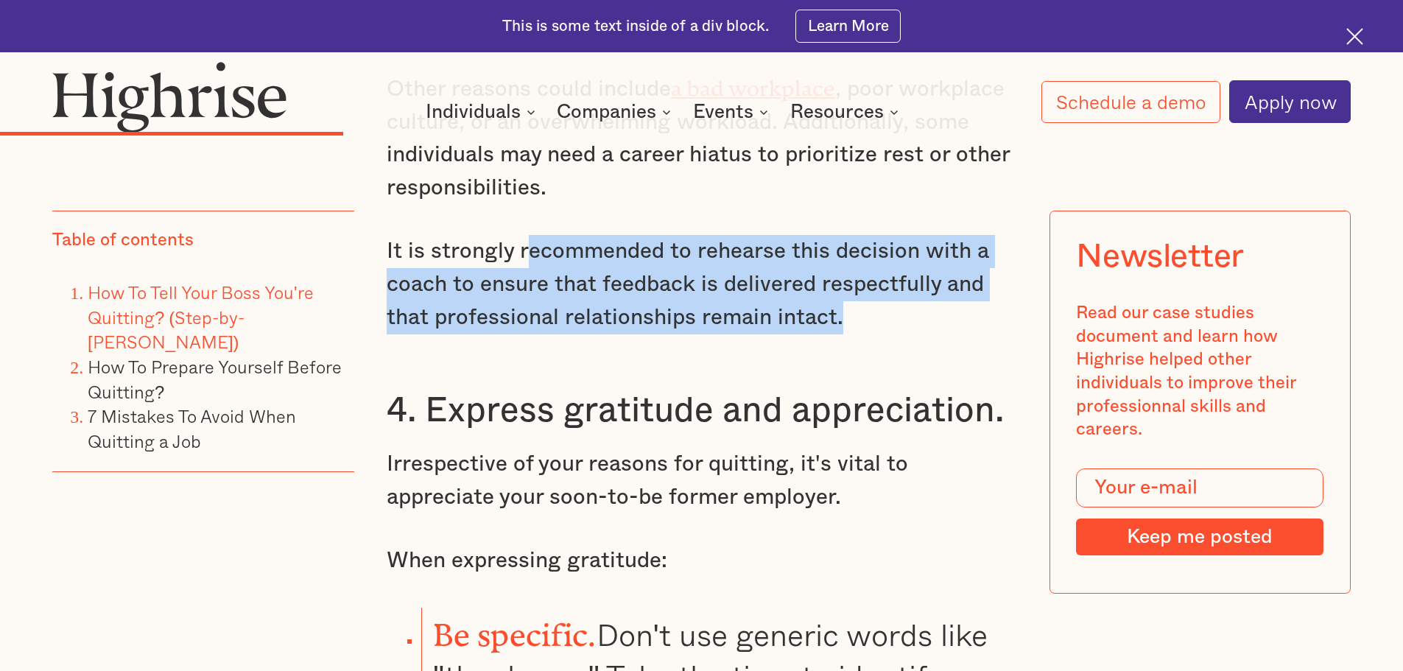
drag, startPoint x: 915, startPoint y: 325, endPoint x: 518, endPoint y: 258, distance: 403.3
click at [518, 258] on p "It is strongly recommended to rehearse this decision with a coach to ensure tha…" at bounding box center [702, 284] width 630 height 99
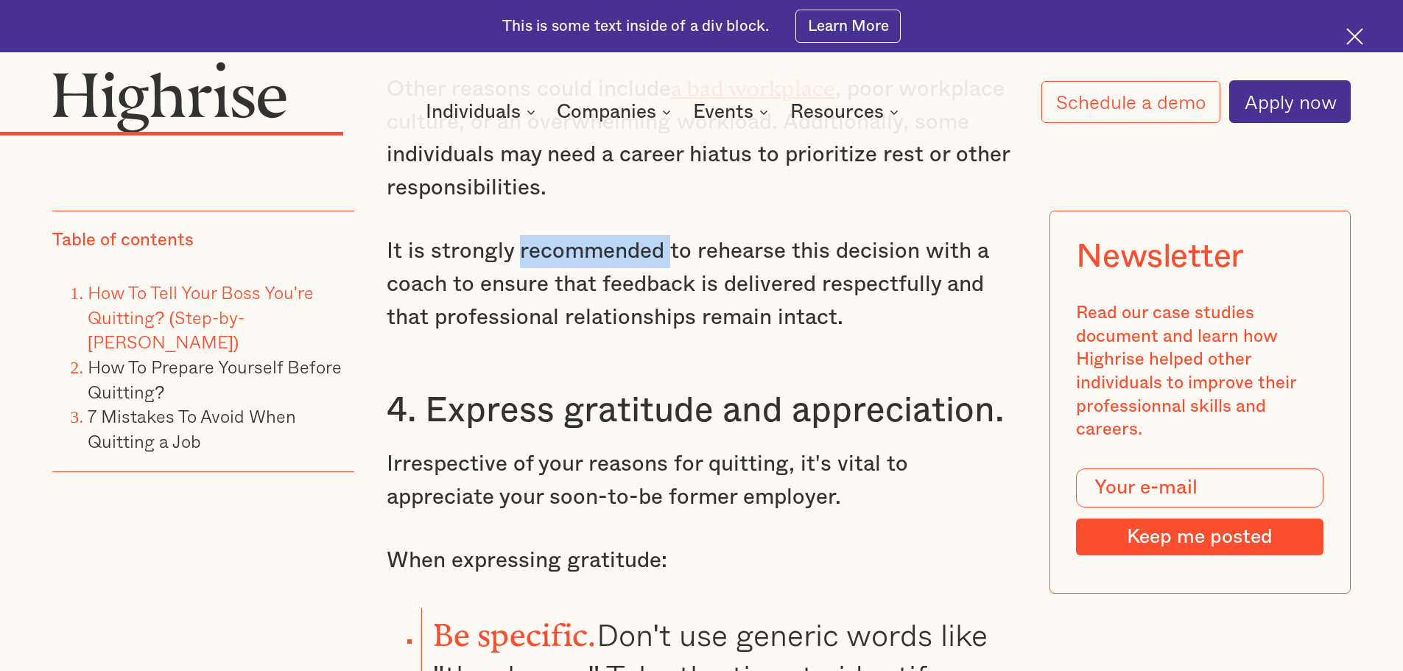
click at [518, 258] on p "It is strongly recommended to rehearse this decision with a coach to ensure tha…" at bounding box center [702, 284] width 630 height 99
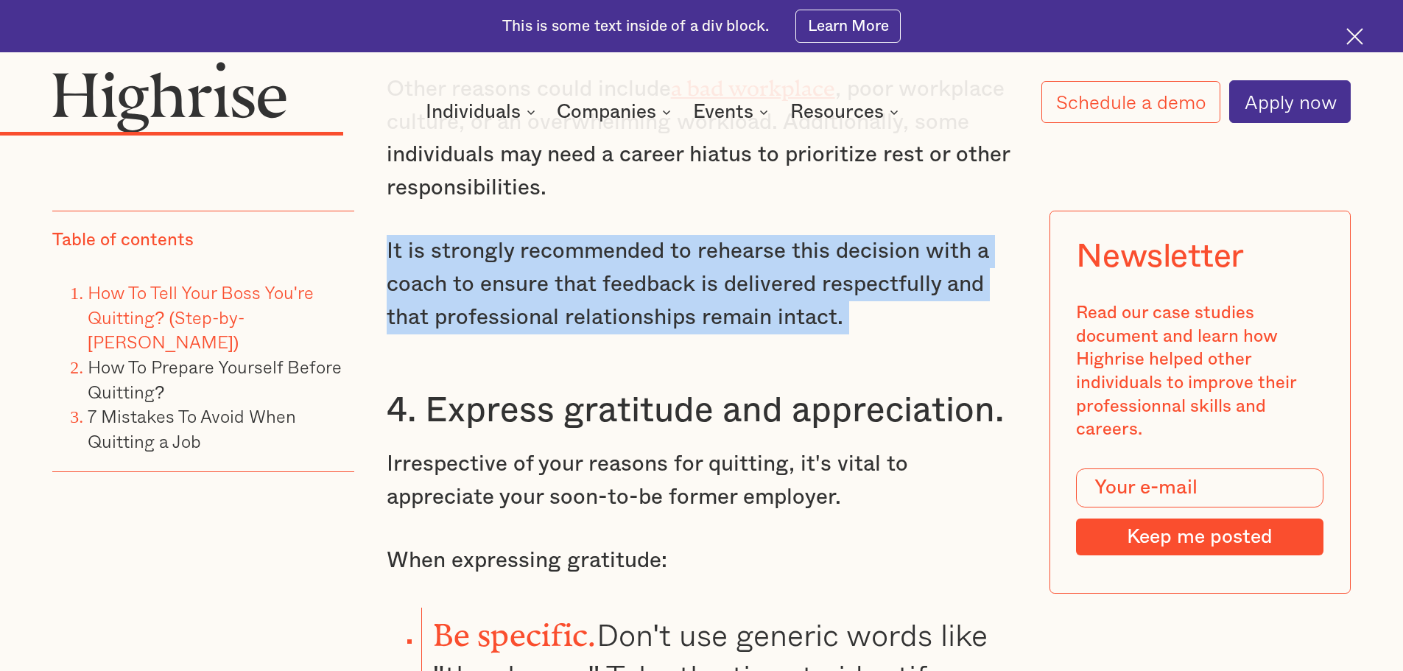
click at [518, 258] on p "It is strongly recommended to rehearse this decision with a coach to ensure tha…" at bounding box center [702, 284] width 630 height 99
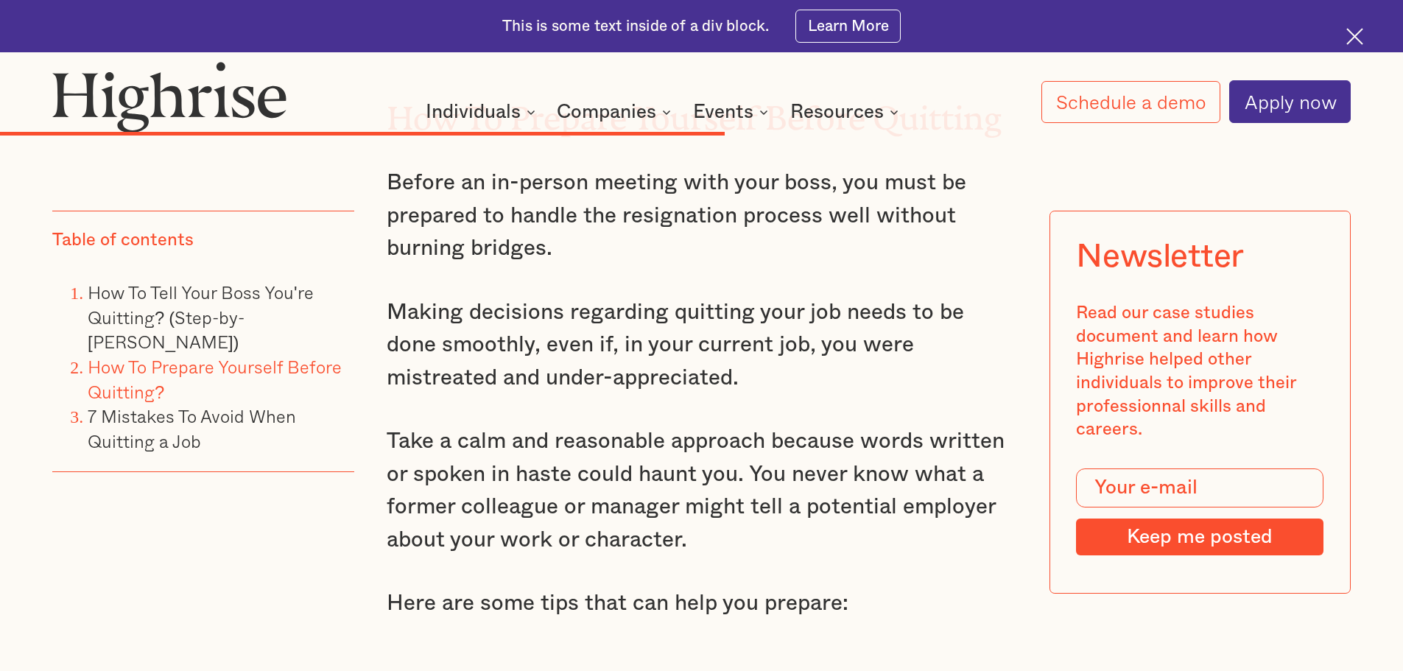
scroll to position [9427, 0]
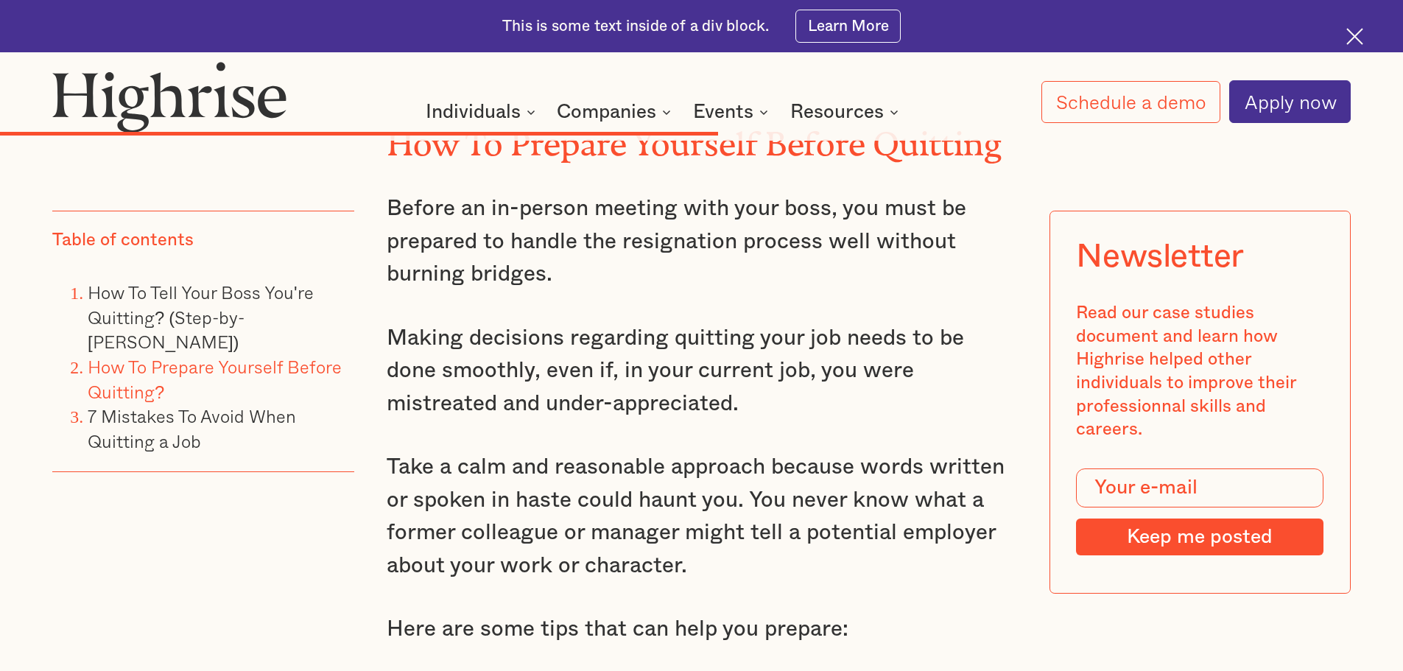
click at [780, 241] on p "Before an in-person meeting with your boss, you must be prepared to handle the …" at bounding box center [702, 241] width 630 height 99
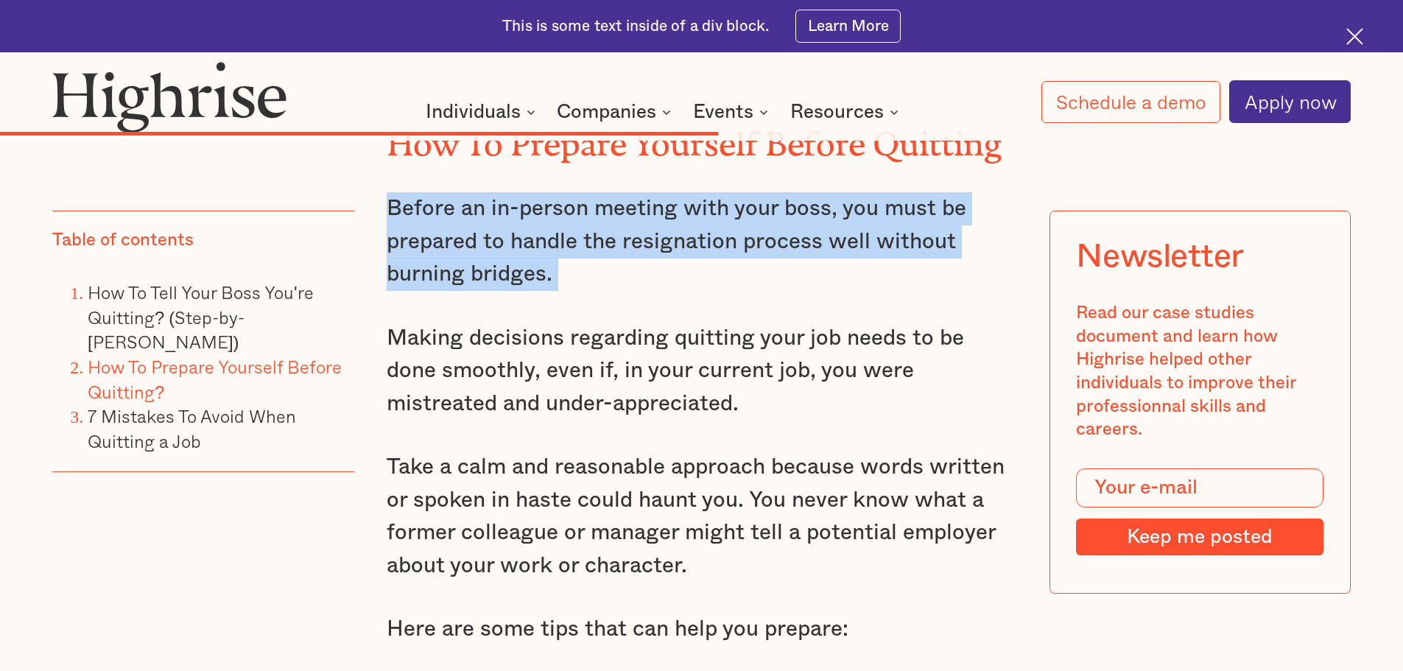
click at [780, 241] on p "Before an in-person meeting with your boss, you must be prepared to handle the …" at bounding box center [702, 241] width 630 height 99
click at [781, 237] on p "Before an in-person meeting with your boss, you must be prepared to handle the …" at bounding box center [702, 241] width 630 height 99
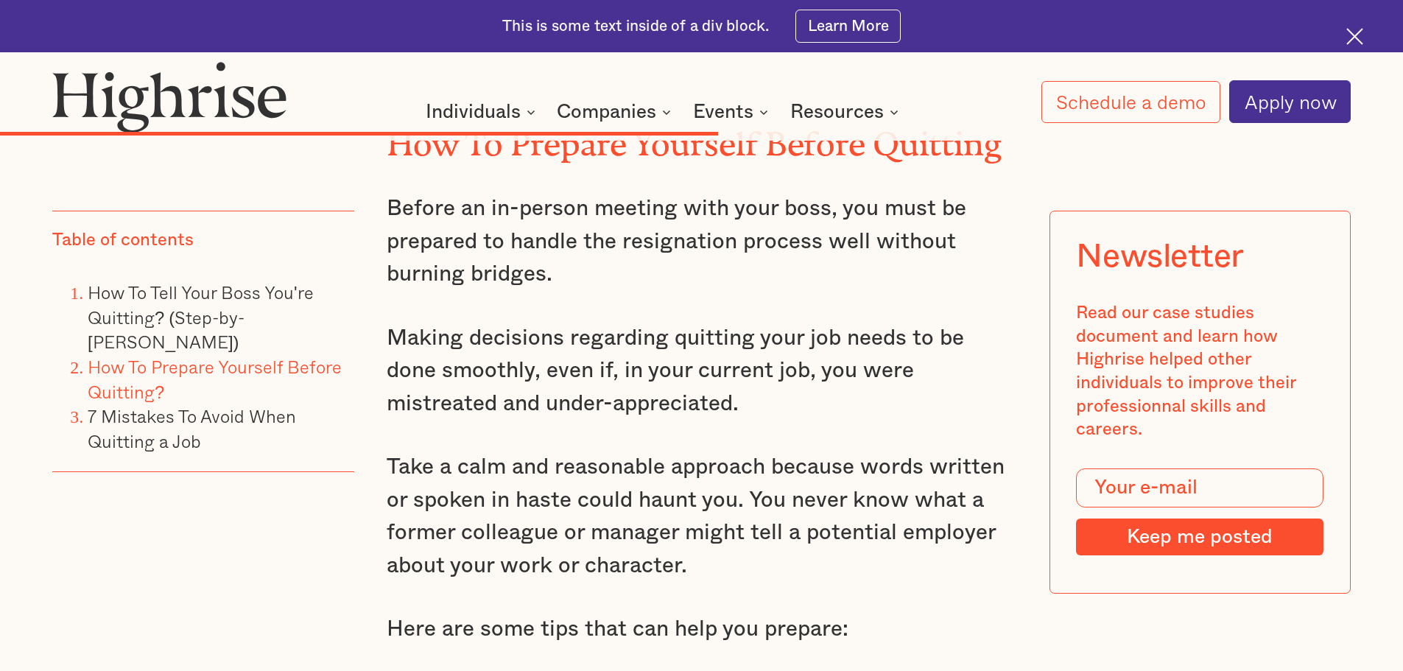
click at [781, 237] on p "Before an in-person meeting with your boss, you must be prepared to handle the …" at bounding box center [702, 241] width 630 height 99
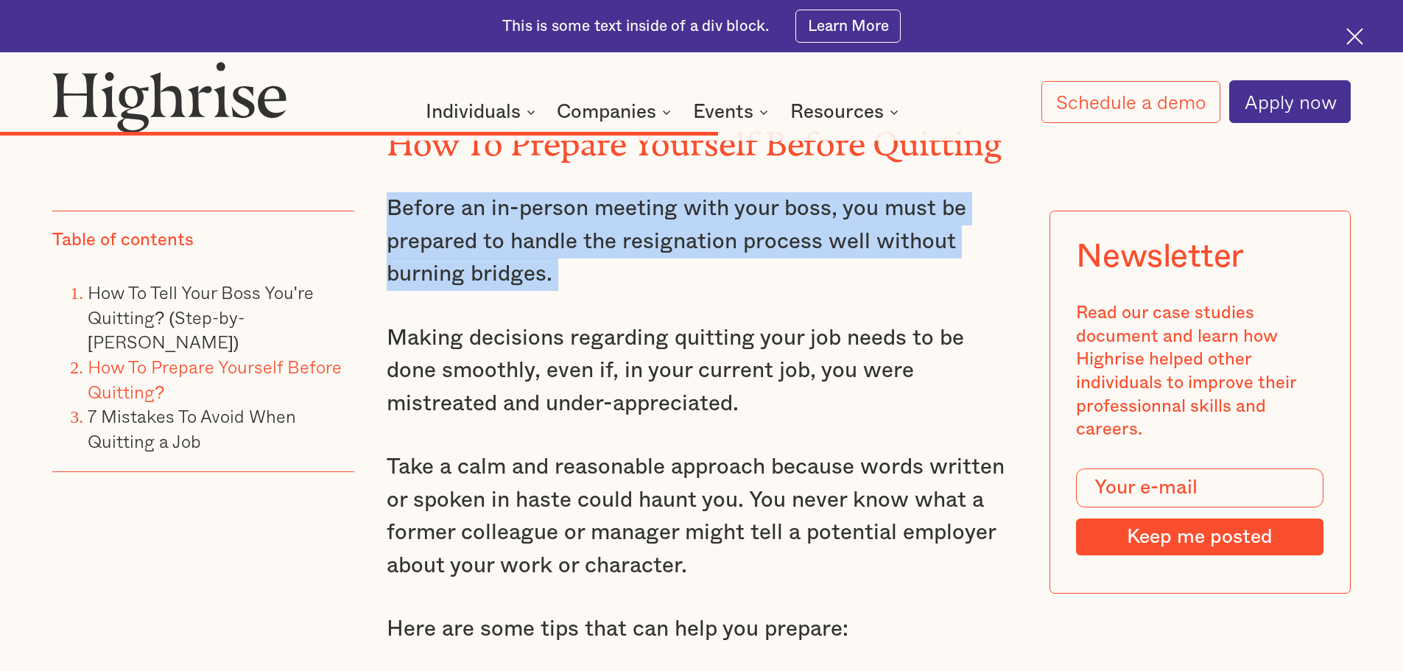
click at [781, 237] on p "Before an in-person meeting with your boss, you must be prepared to handle the …" at bounding box center [702, 241] width 630 height 99
click at [784, 233] on p "Before an in-person meeting with your boss, you must be prepared to handle the …" at bounding box center [702, 241] width 630 height 99
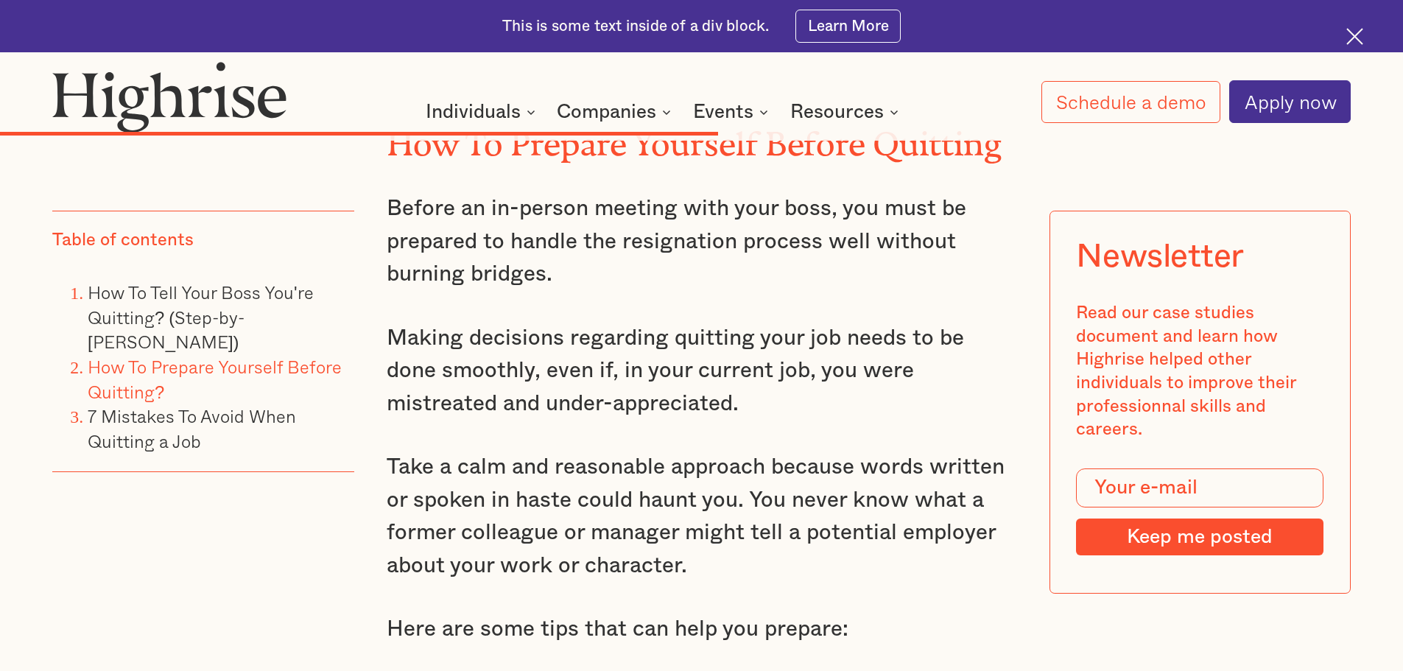
click at [784, 233] on p "Before an in-person meeting with your boss, you must be prepared to handle the …" at bounding box center [702, 241] width 630 height 99
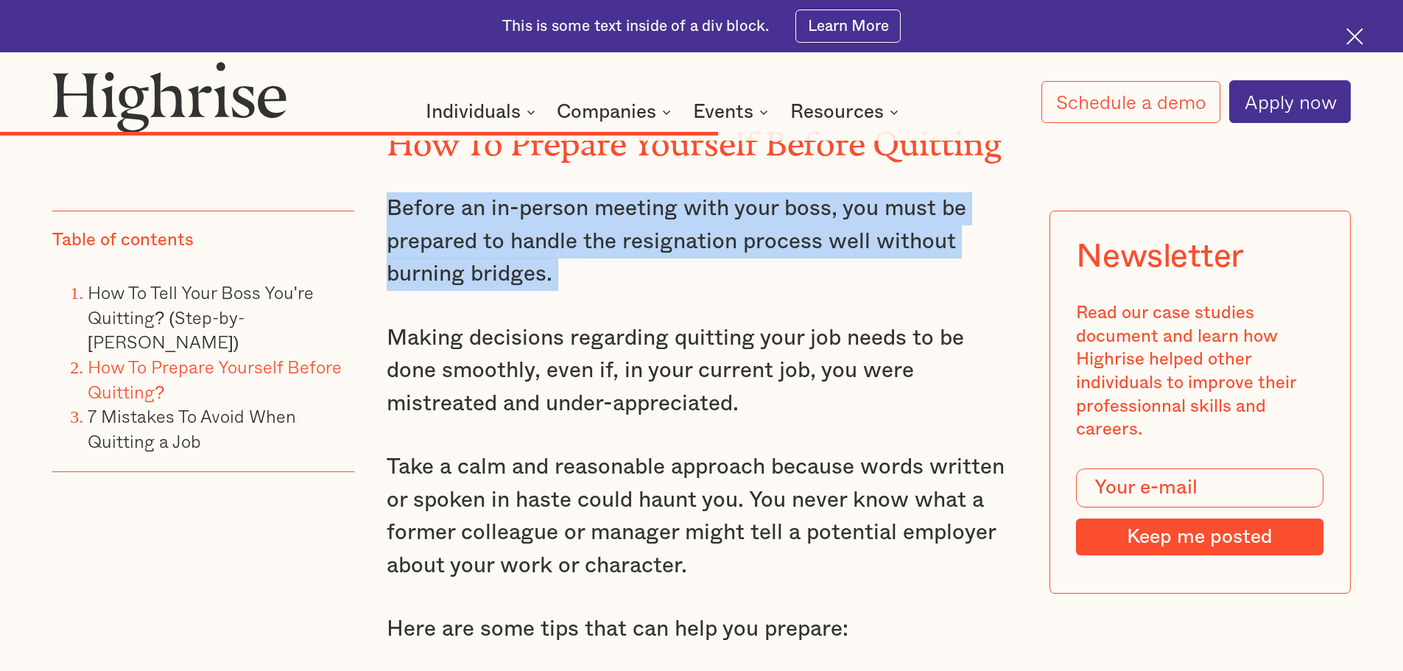
click at [784, 233] on p "Before an in-person meeting with your boss, you must be prepared to handle the …" at bounding box center [702, 241] width 630 height 99
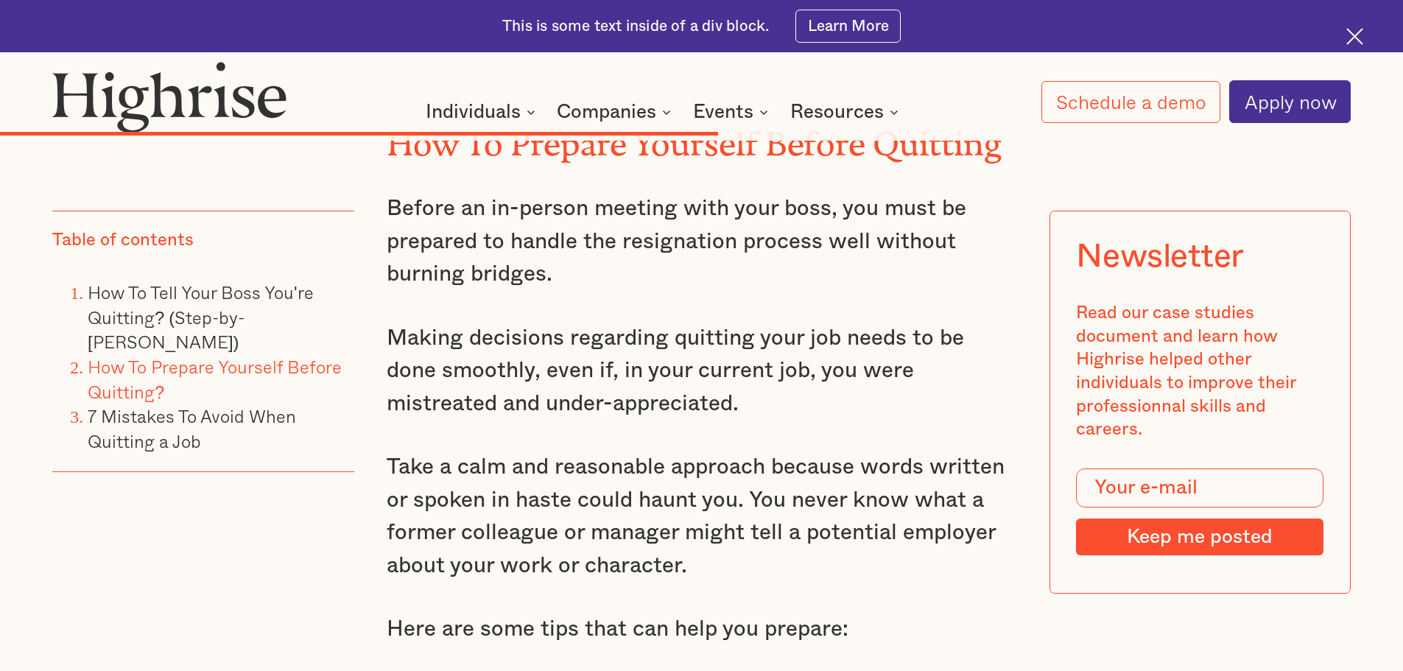
click at [785, 322] on p "Making decisions regarding quitting your job needs to be done smoothly, even if…" at bounding box center [702, 371] width 630 height 99
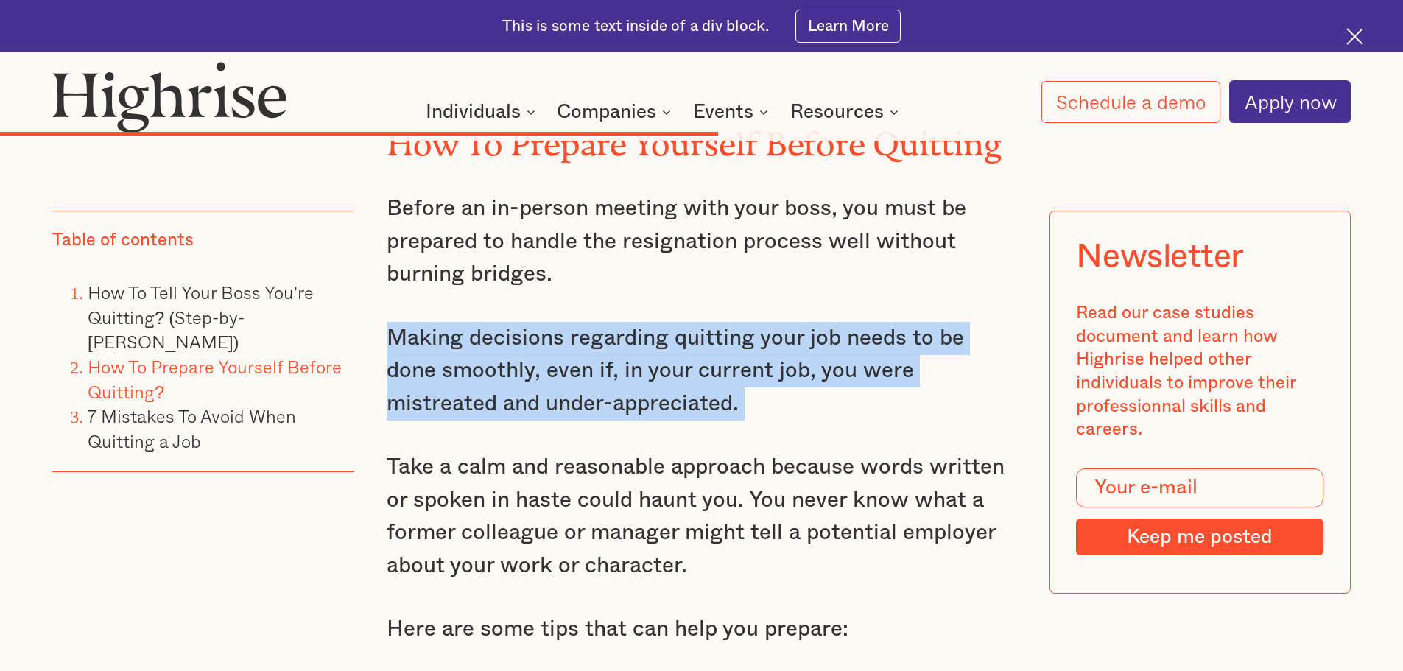
click at [785, 322] on p "Making decisions regarding quitting your job needs to be done smoothly, even if…" at bounding box center [702, 371] width 630 height 99
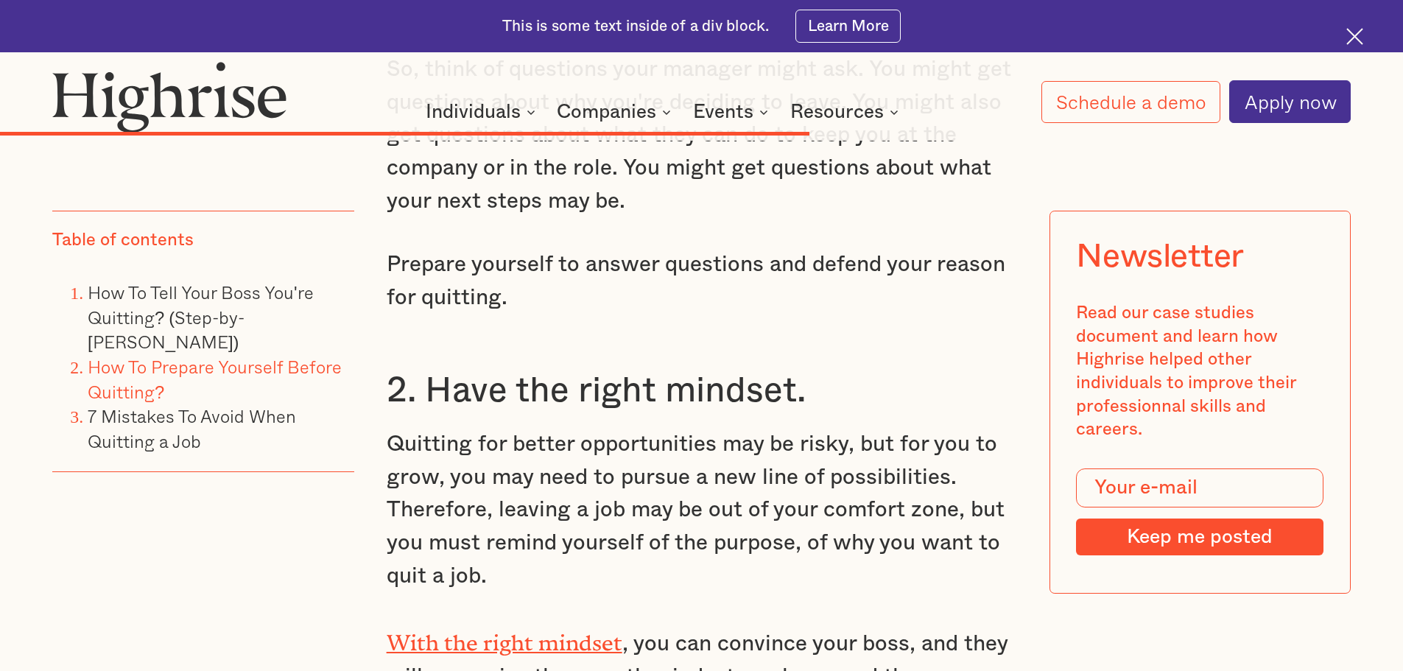
scroll to position [10532, 0]
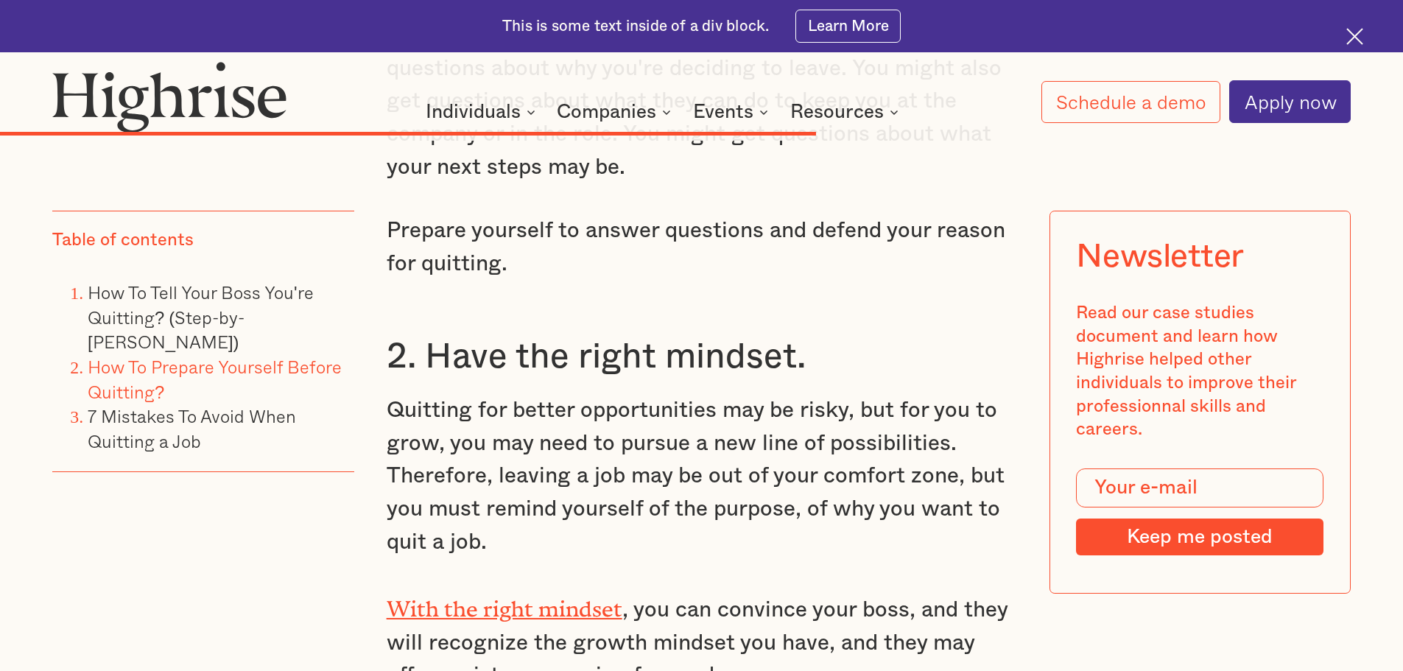
click at [767, 394] on p "Quitting for better opportunities may be risky, but for you to grow, you may ne…" at bounding box center [702, 476] width 630 height 164
click at [772, 394] on p "Quitting for better opportunities may be risky, but for you to grow, you may ne…" at bounding box center [702, 476] width 630 height 164
click at [805, 409] on p "Quitting for better opportunities may be risky, but for you to grow, you may ne…" at bounding box center [702, 476] width 630 height 164
click at [803, 409] on p "Quitting for better opportunities may be risky, but for you to grow, you may ne…" at bounding box center [702, 476] width 630 height 164
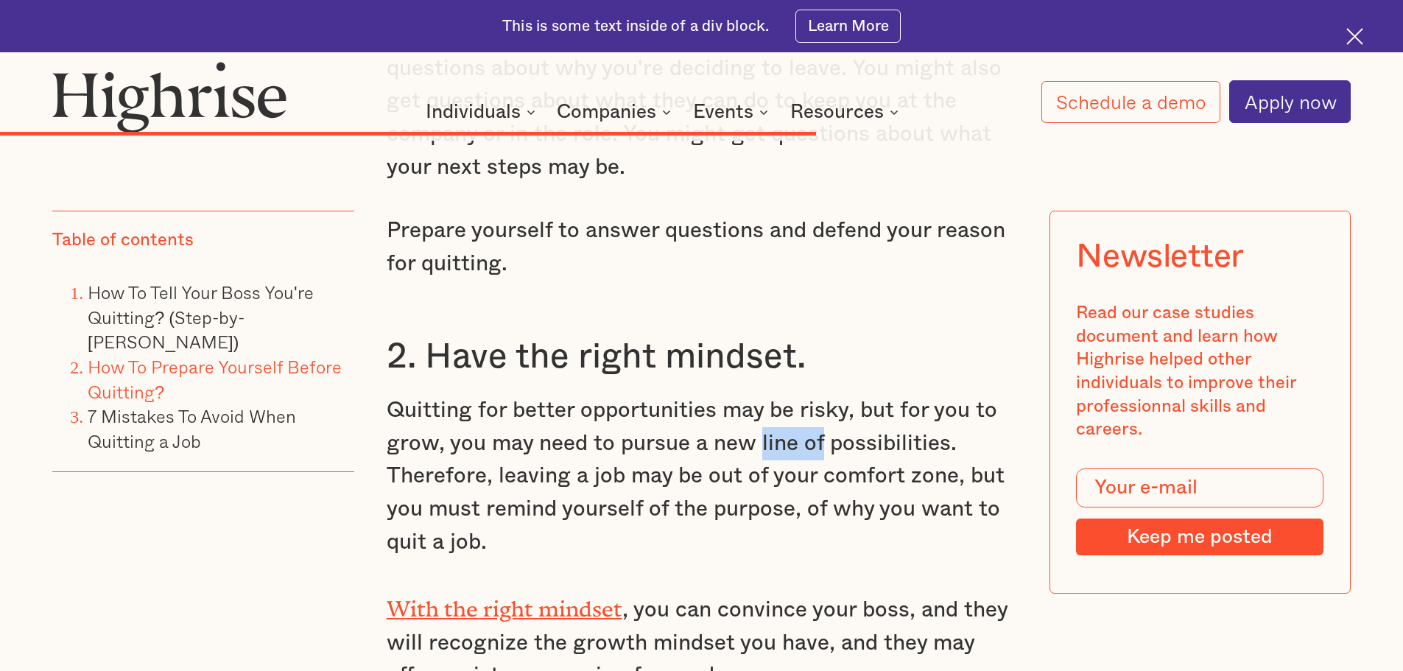
click at [803, 410] on p "Quitting for better opportunities may be risky, but for you to grow, you may ne…" at bounding box center [702, 476] width 630 height 164
click at [802, 413] on p "Quitting for better opportunities may be risky, but for you to grow, you may ne…" at bounding box center [702, 476] width 630 height 164
click at [801, 415] on p "Quitting for better opportunities may be risky, but for you to grow, you may ne…" at bounding box center [702, 476] width 630 height 164
click at [798, 418] on p "Quitting for better opportunities may be risky, but for you to grow, you may ne…" at bounding box center [702, 476] width 630 height 164
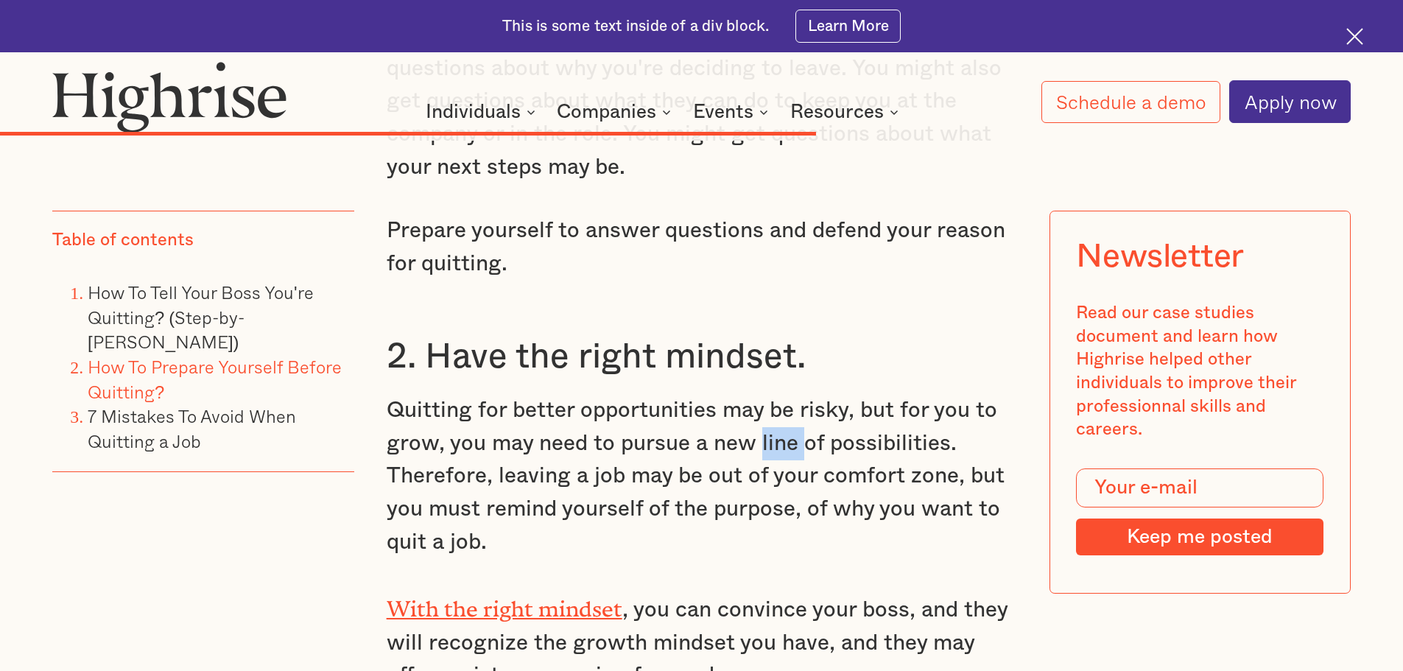
click at [798, 418] on p "Quitting for better opportunities may be risky, but for you to grow, you may ne…" at bounding box center [702, 476] width 630 height 164
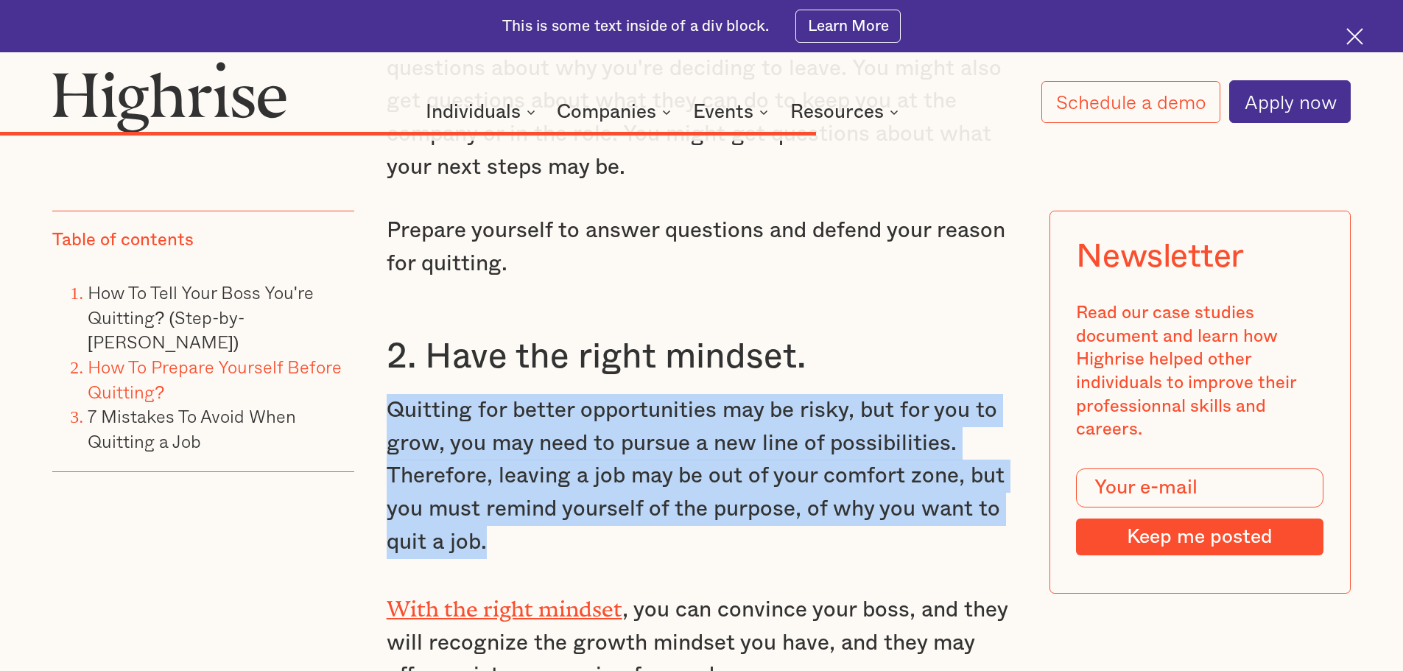
click at [797, 417] on p "Quitting for better opportunities may be risky, but for you to grow, you may ne…" at bounding box center [702, 476] width 630 height 164
click at [797, 416] on p "Quitting for better opportunities may be risky, but for you to grow, you may ne…" at bounding box center [702, 476] width 630 height 164
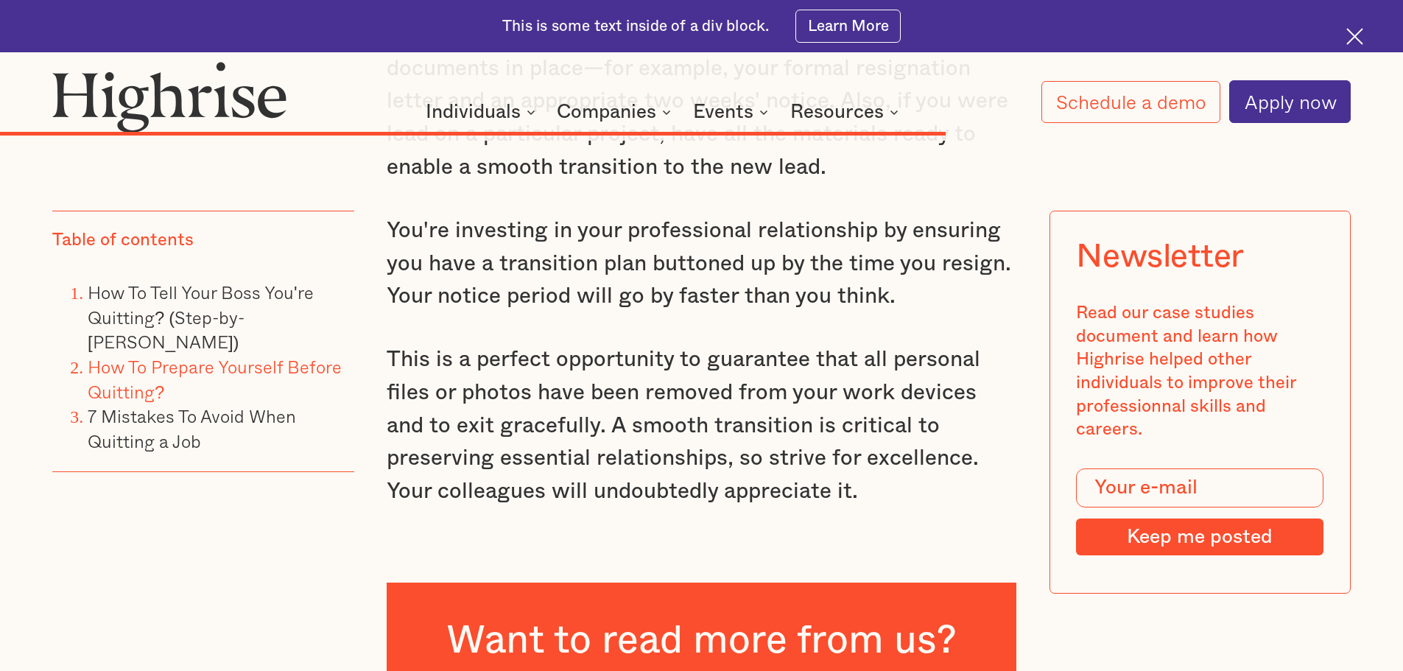
scroll to position [12005, 0]
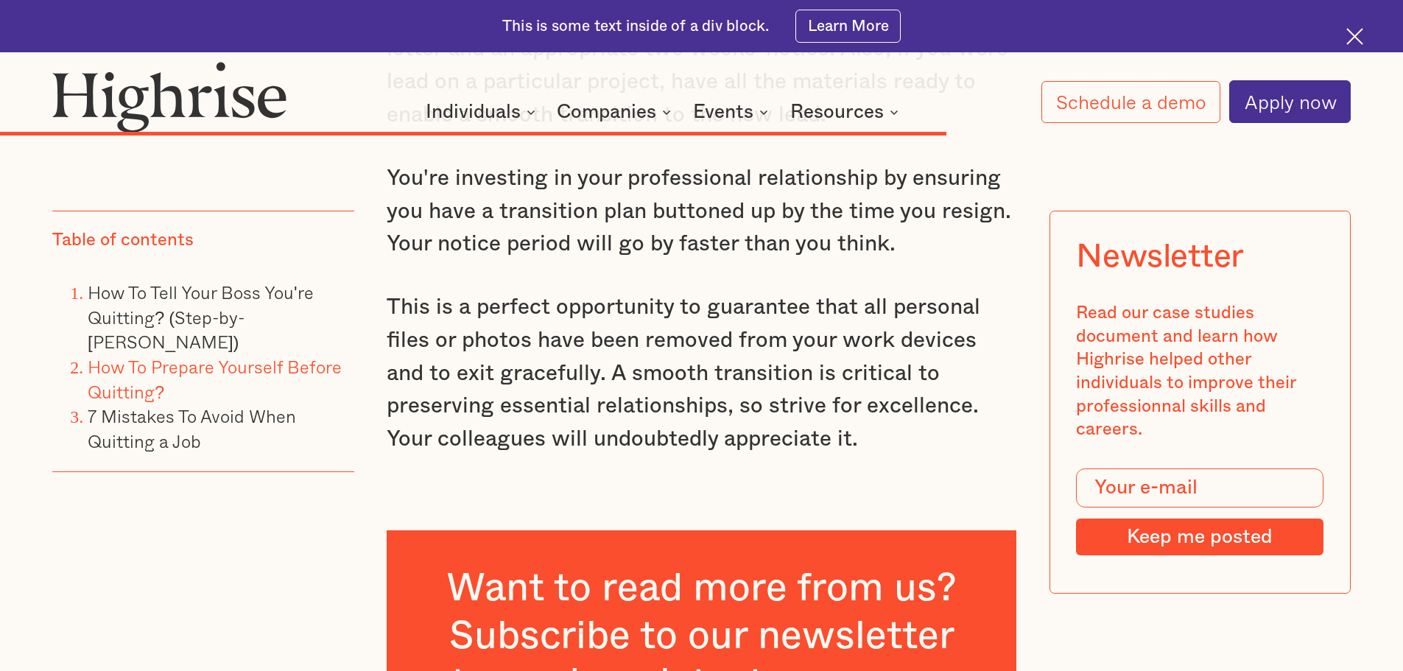
click at [646, 291] on p "This is a perfect opportunity to guarantee that all personal files or photos ha…" at bounding box center [702, 373] width 630 height 164
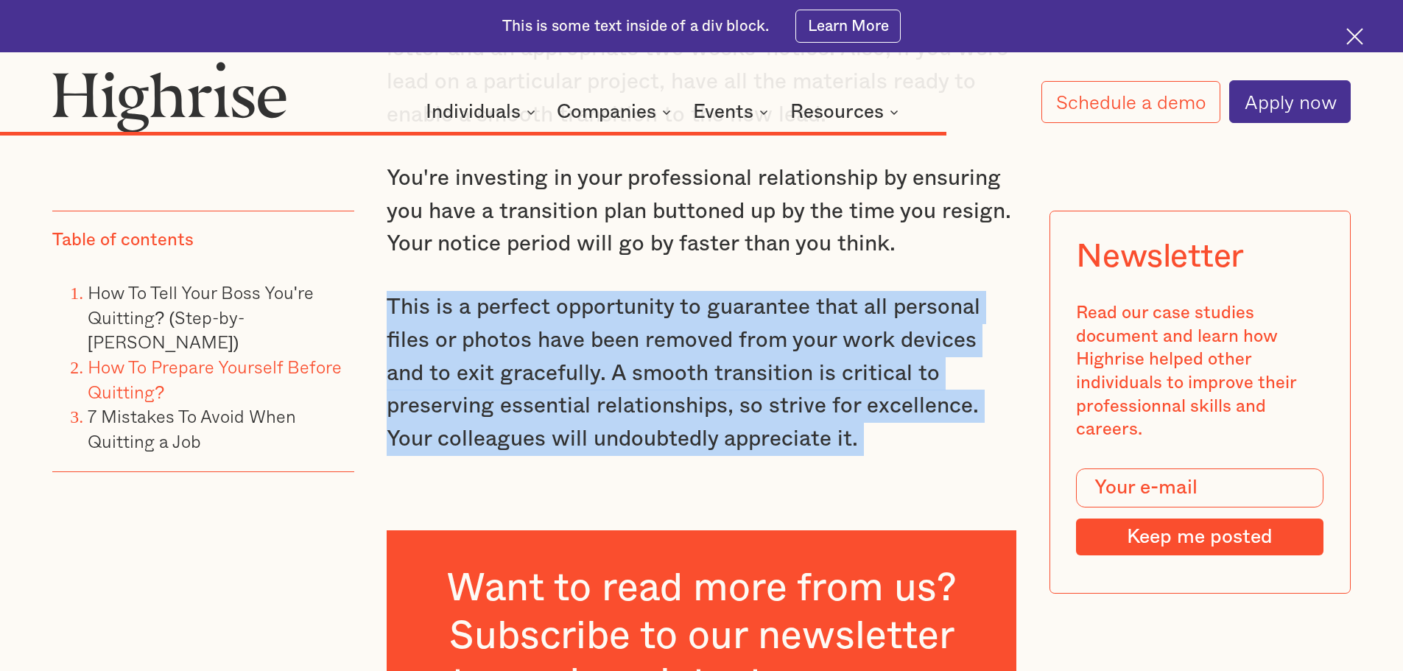
click at [646, 291] on p "This is a perfect opportunity to guarantee that all personal files or photos ha…" at bounding box center [702, 373] width 630 height 164
click at [676, 337] on p "This is a perfect opportunity to guarantee that all personal files or photos ha…" at bounding box center [702, 373] width 630 height 164
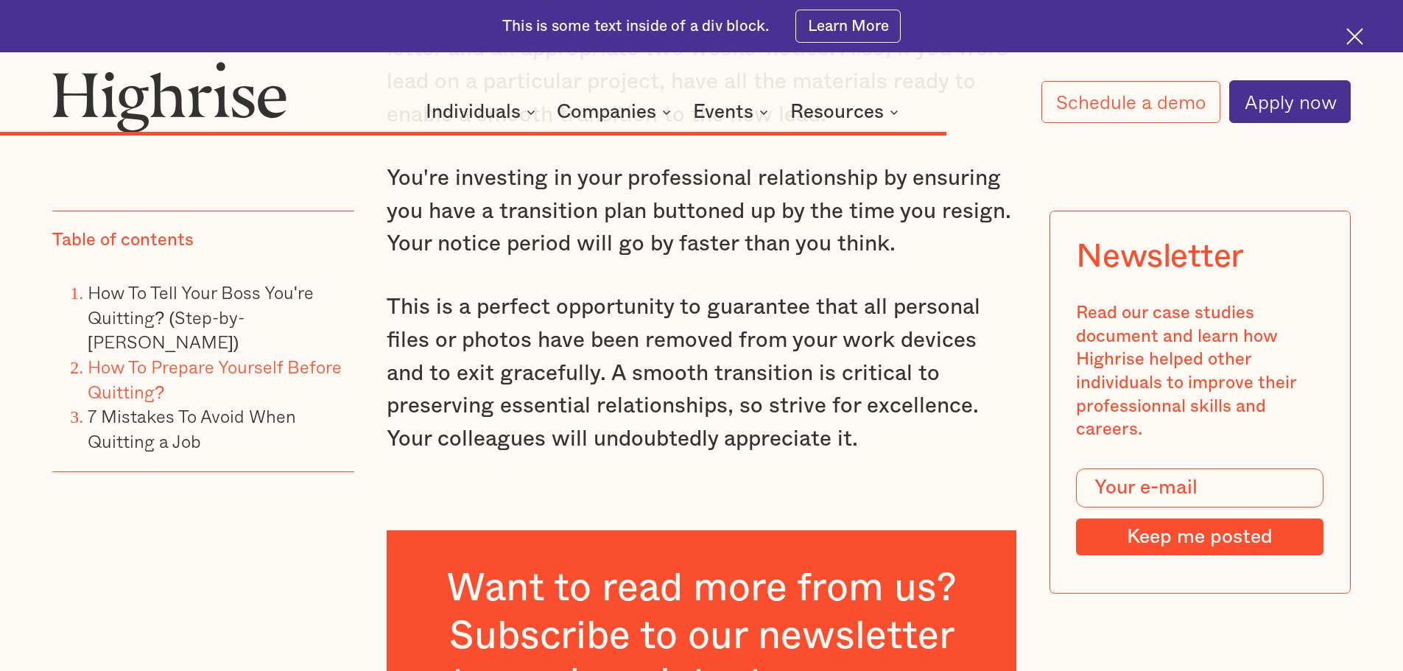
click at [677, 339] on p "This is a perfect opportunity to guarantee that all personal files or photos ha…" at bounding box center [702, 373] width 630 height 164
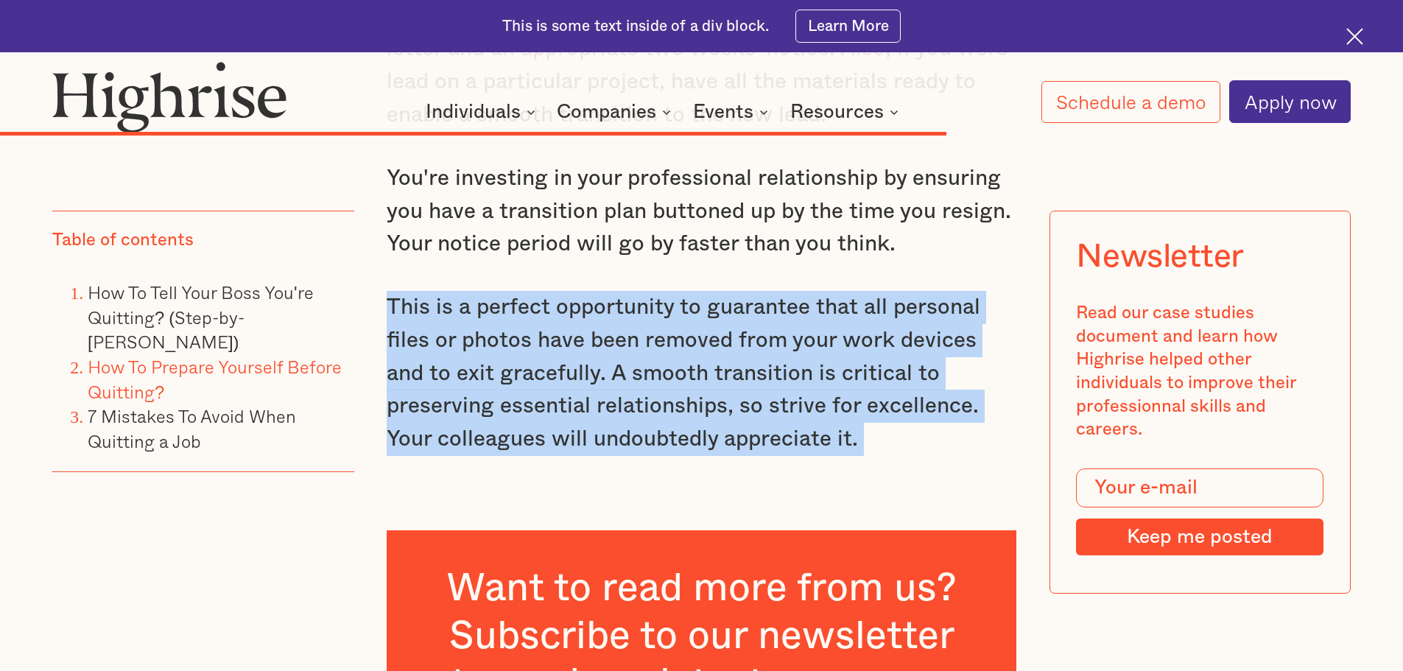
click at [677, 339] on p "This is a perfect opportunity to guarantee that all personal files or photos ha…" at bounding box center [702, 373] width 630 height 164
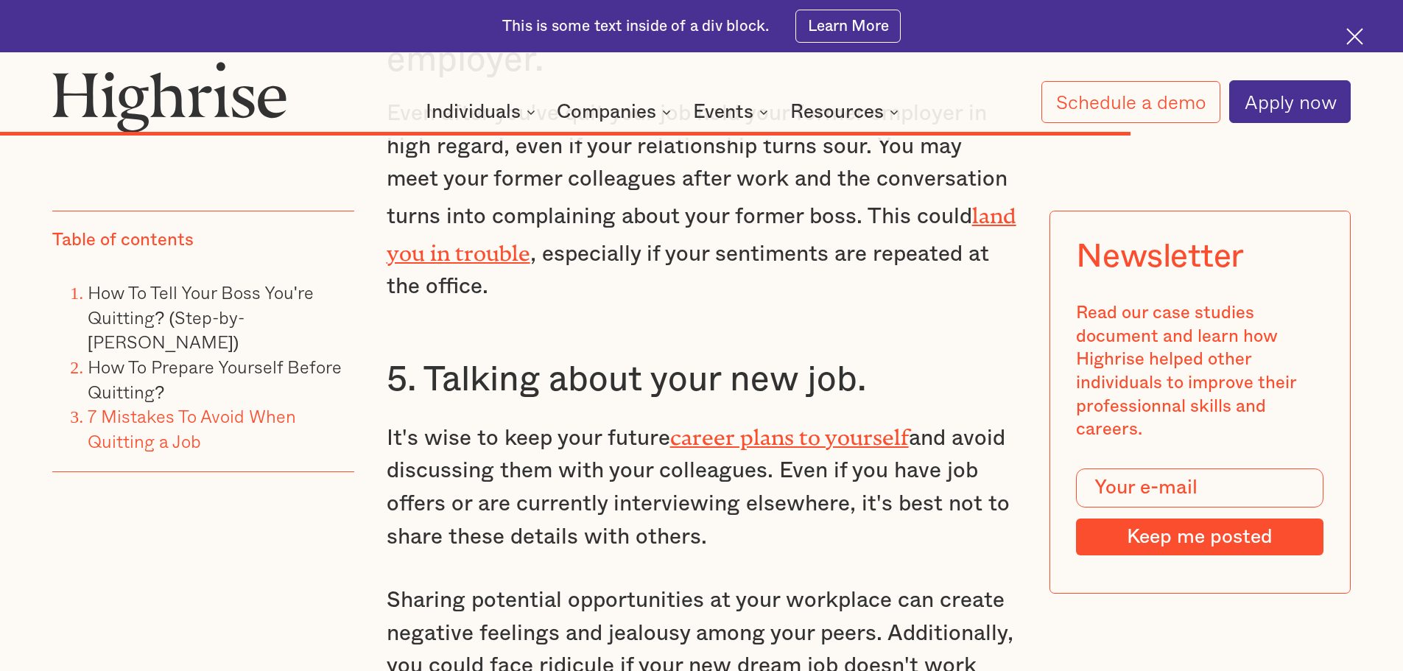
scroll to position [14288, 0]
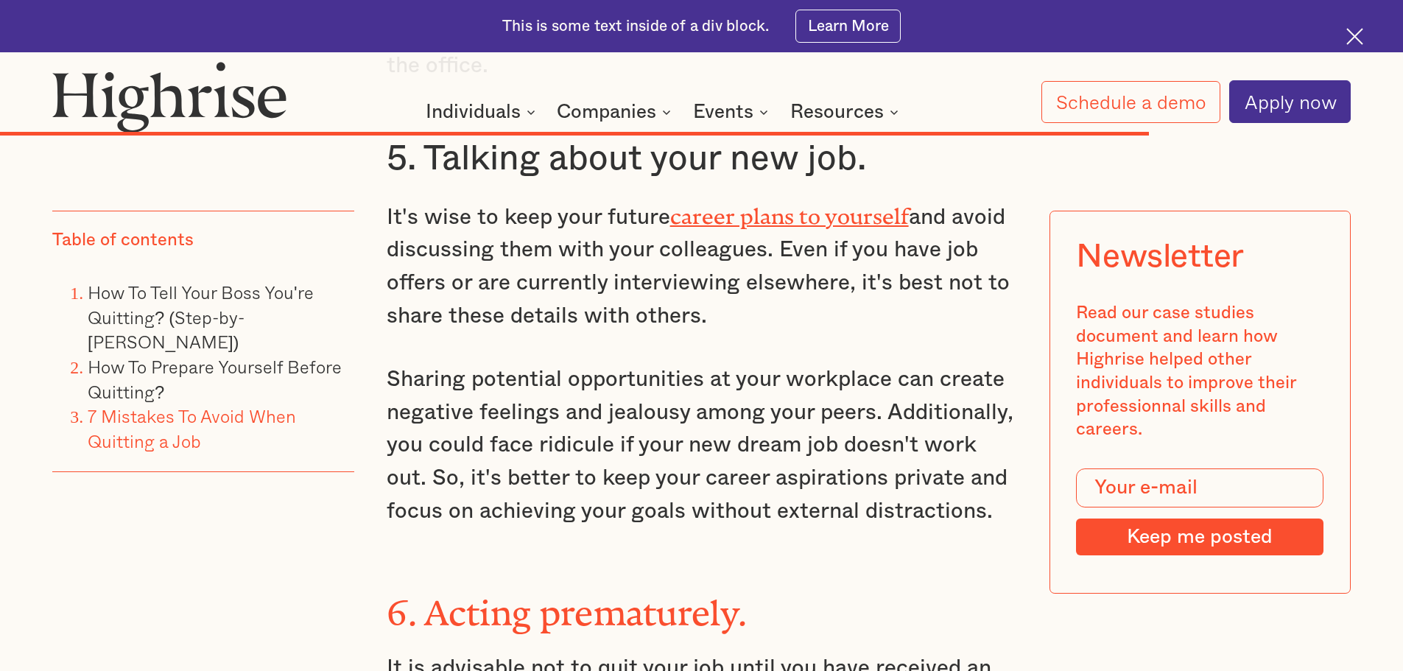
drag, startPoint x: 766, startPoint y: 286, endPoint x: 464, endPoint y: 232, distance: 306.7
click at [464, 232] on p "It's wise to keep your future career plans to yourself and avoid discussing the…" at bounding box center [702, 265] width 630 height 136
click at [586, 255] on p "It's wise to keep your future career plans to yourself and avoid discussing the…" at bounding box center [702, 265] width 630 height 136
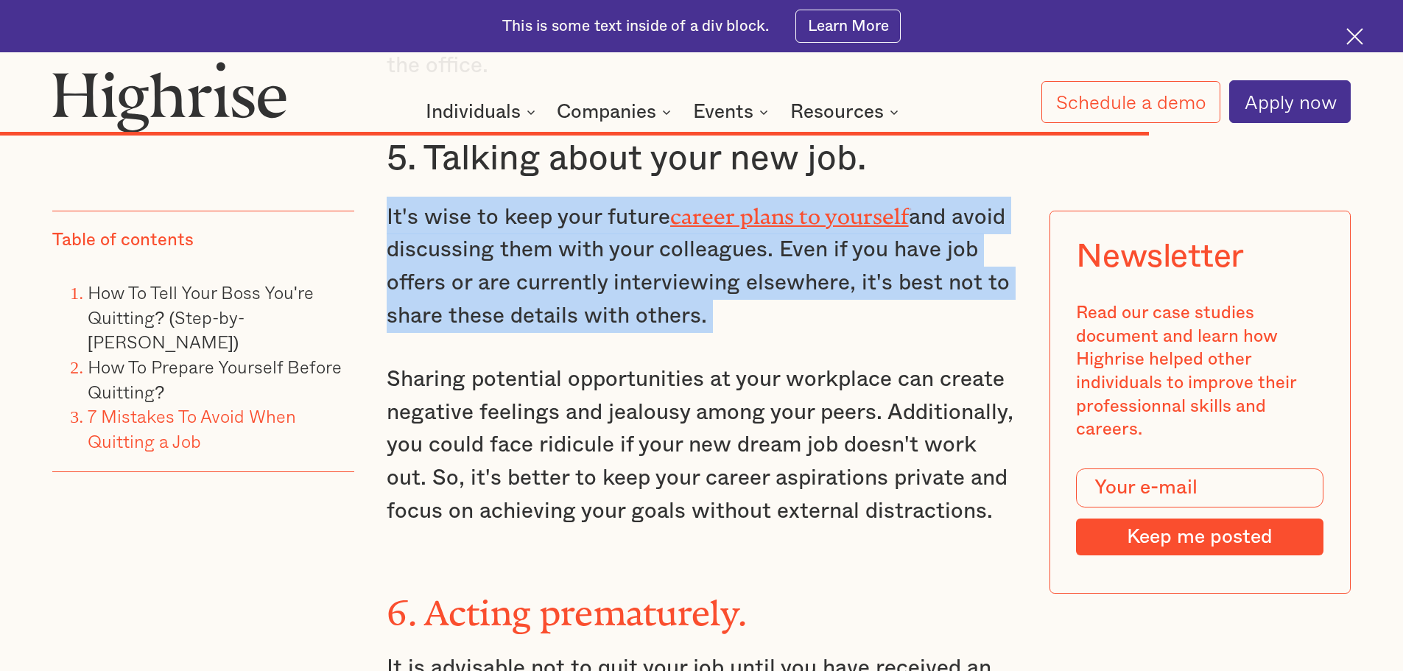
click at [586, 255] on p "It's wise to keep your future career plans to yourself and avoid discussing the…" at bounding box center [702, 265] width 630 height 136
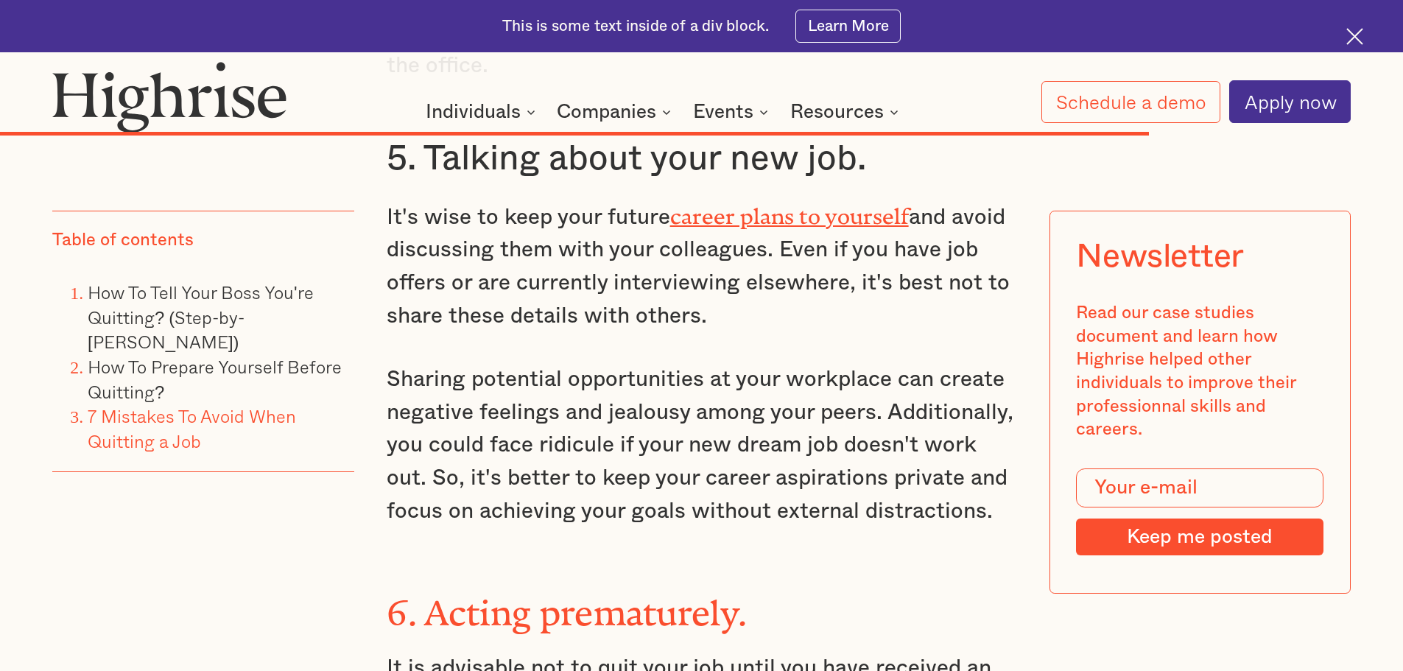
click at [800, 393] on p "Sharing potential opportunities at your workplace can create negative feelings …" at bounding box center [702, 445] width 630 height 164
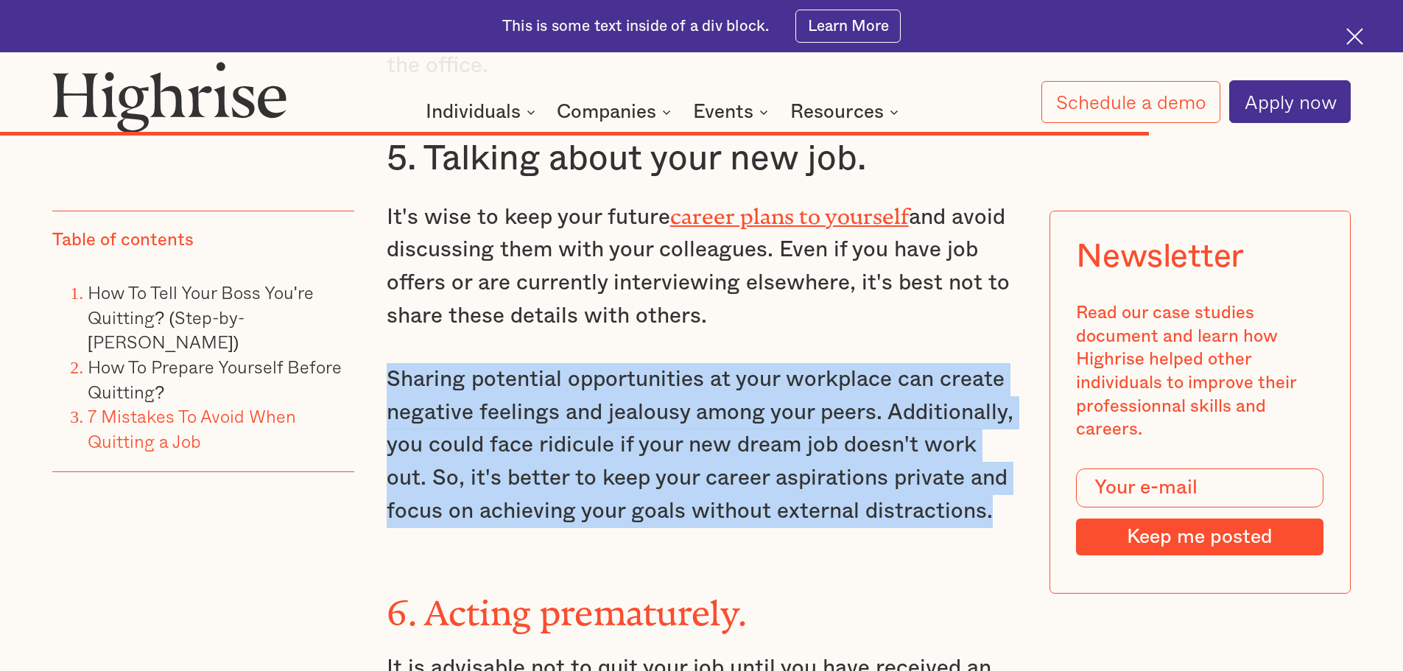
click at [798, 393] on p "Sharing potential opportunities at your workplace can create negative feelings …" at bounding box center [702, 445] width 630 height 164
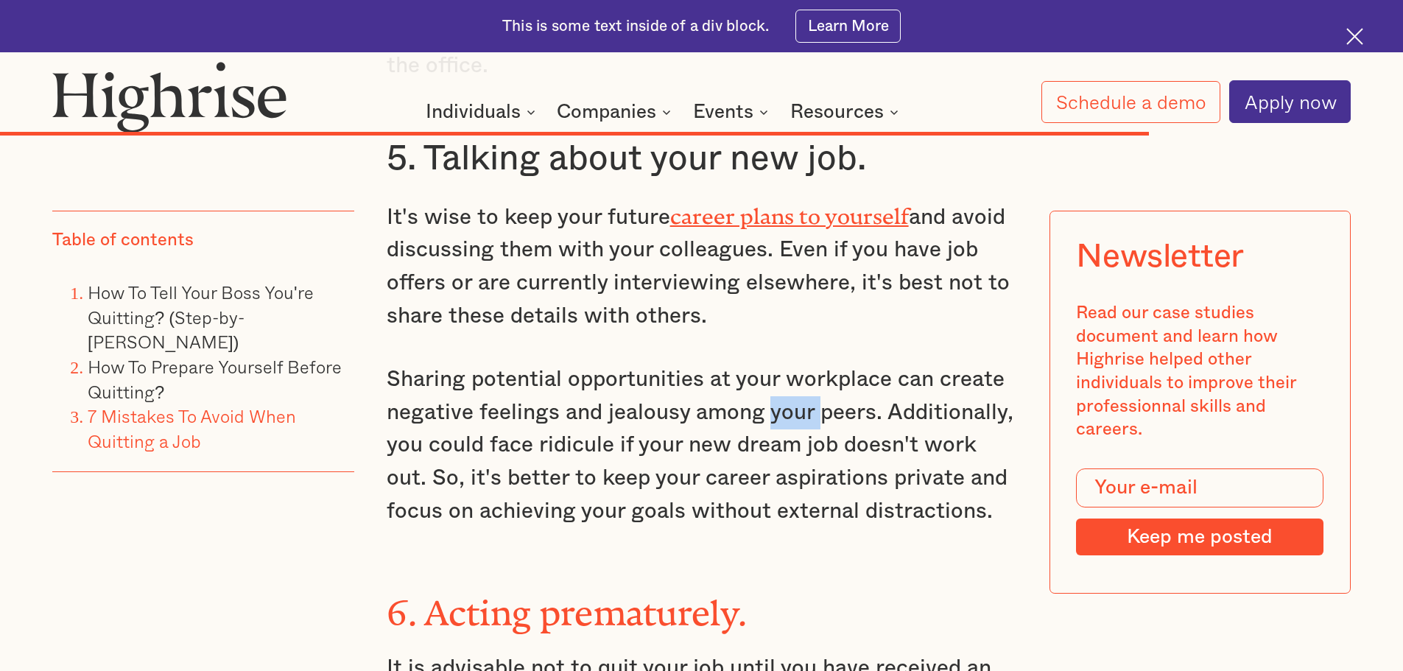
click at [798, 393] on p "Sharing potential opportunities at your workplace can create negative feelings …" at bounding box center [702, 445] width 630 height 164
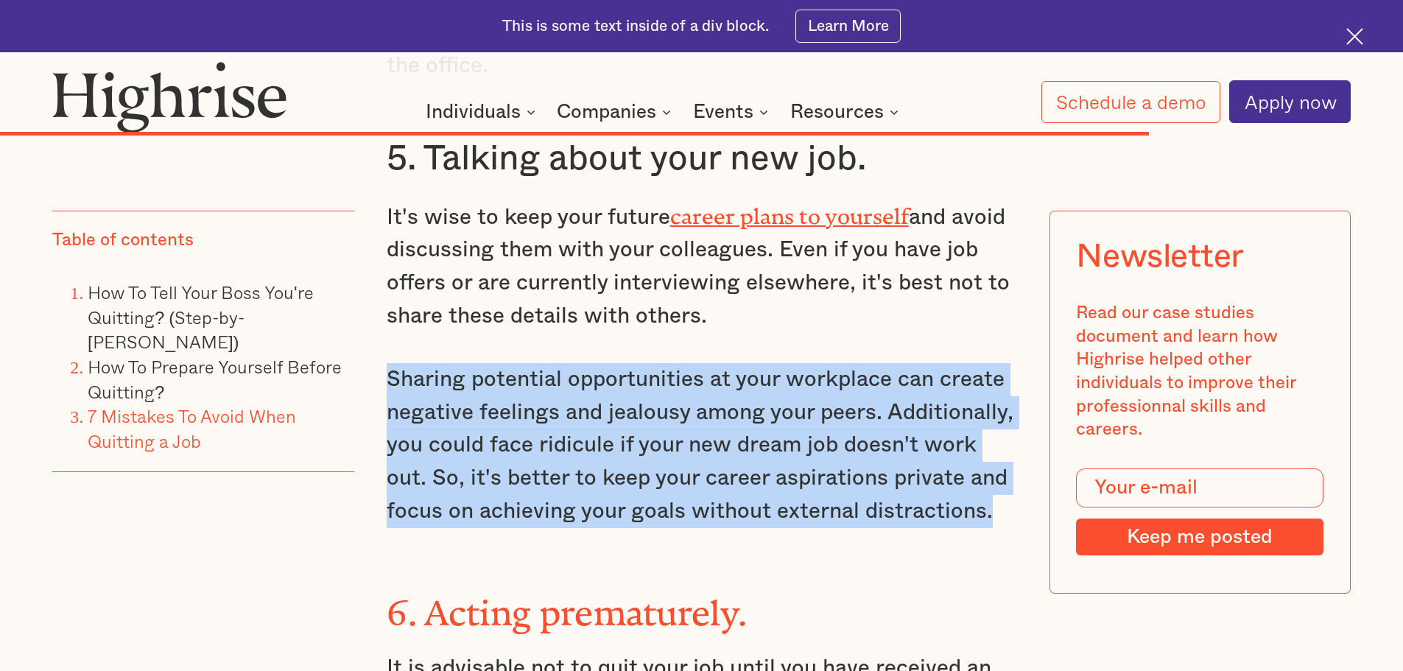
click at [798, 393] on p "Sharing potential opportunities at your workplace can create negative feelings …" at bounding box center [702, 445] width 630 height 164
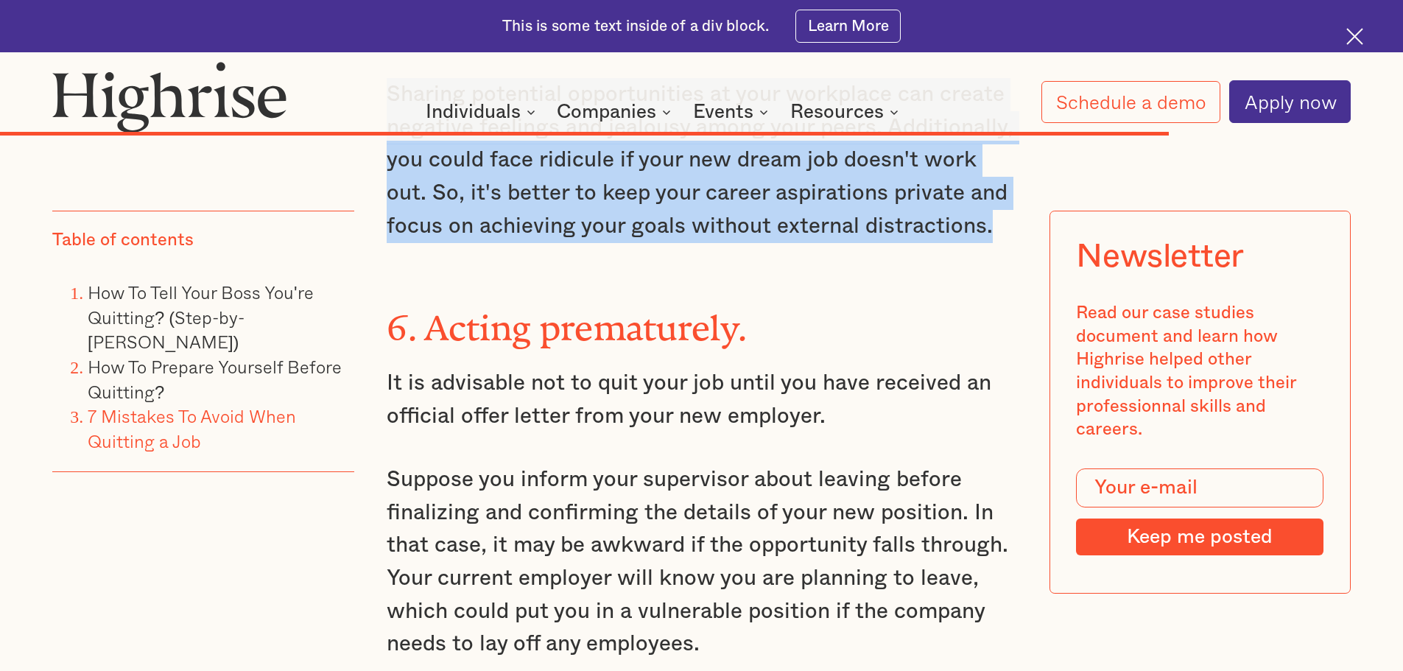
scroll to position [14656, 0]
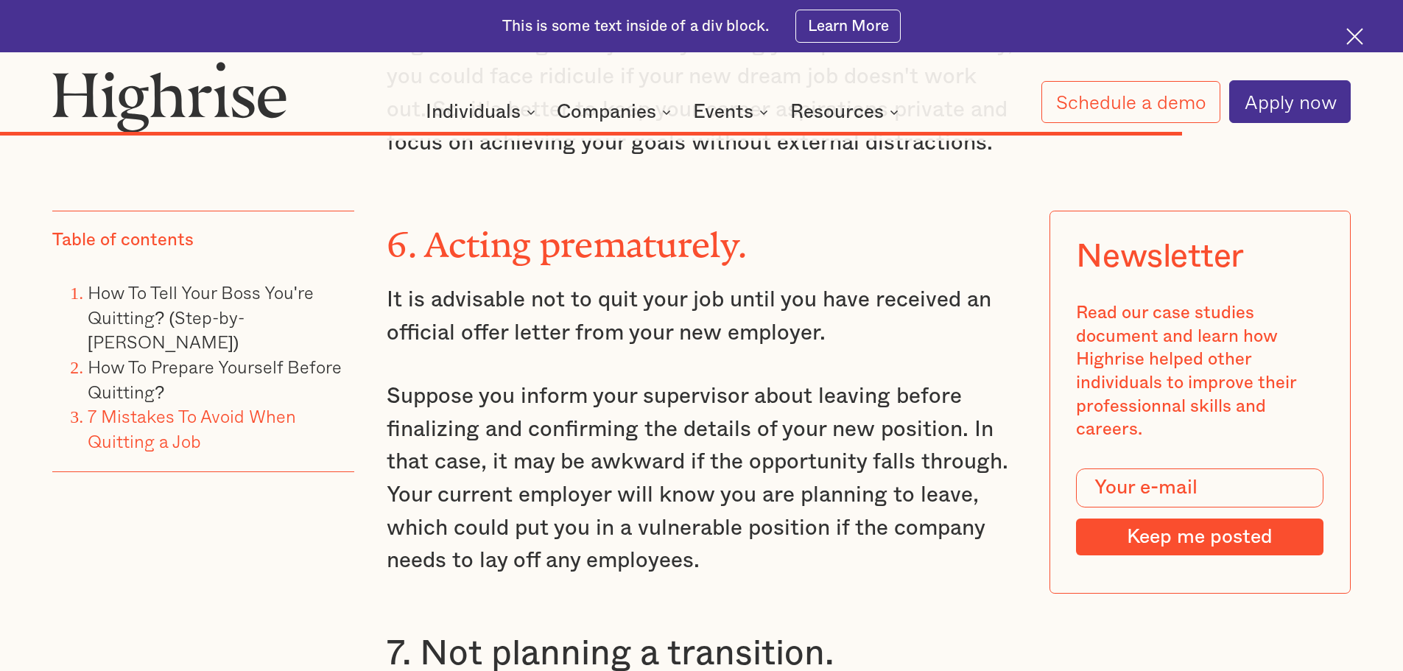
click at [771, 297] on p "It is advisable not to quit your job until you have received an official offer …" at bounding box center [702, 317] width 630 height 66
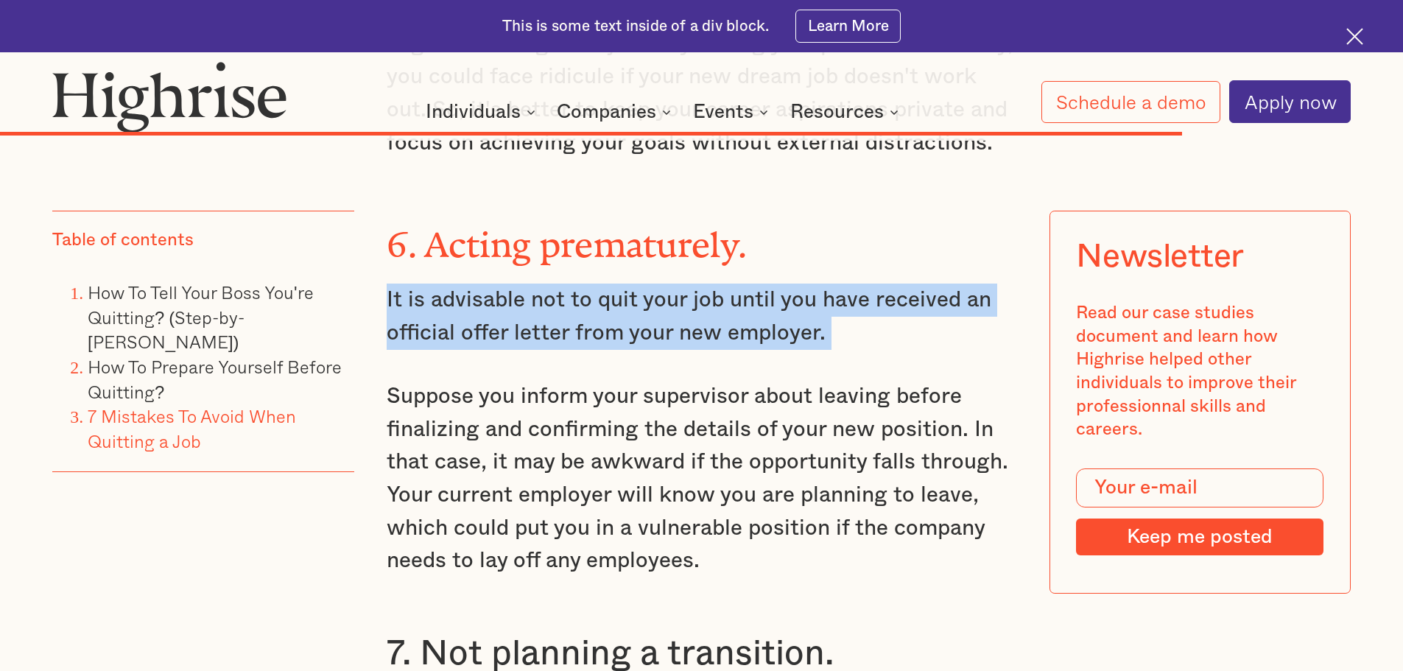
click at [771, 297] on p "It is advisable not to quit your job until you have received an official offer …" at bounding box center [702, 317] width 630 height 66
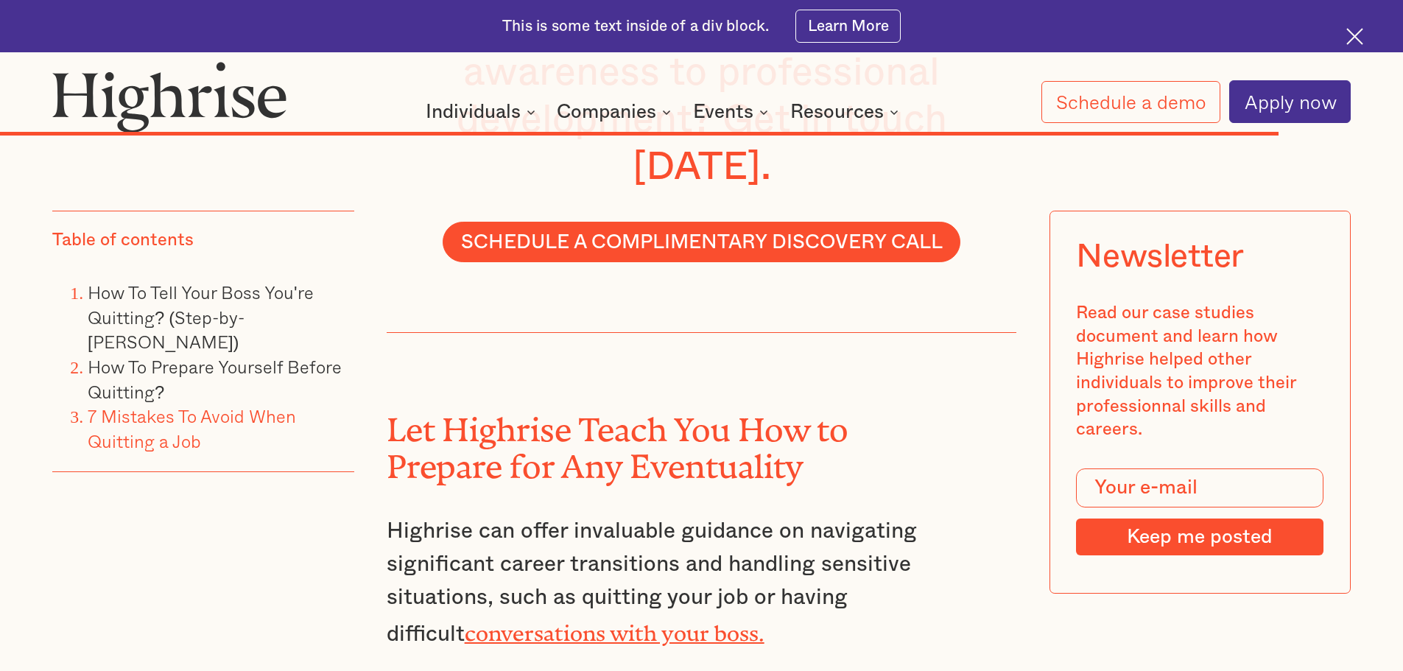
scroll to position [15761, 0]
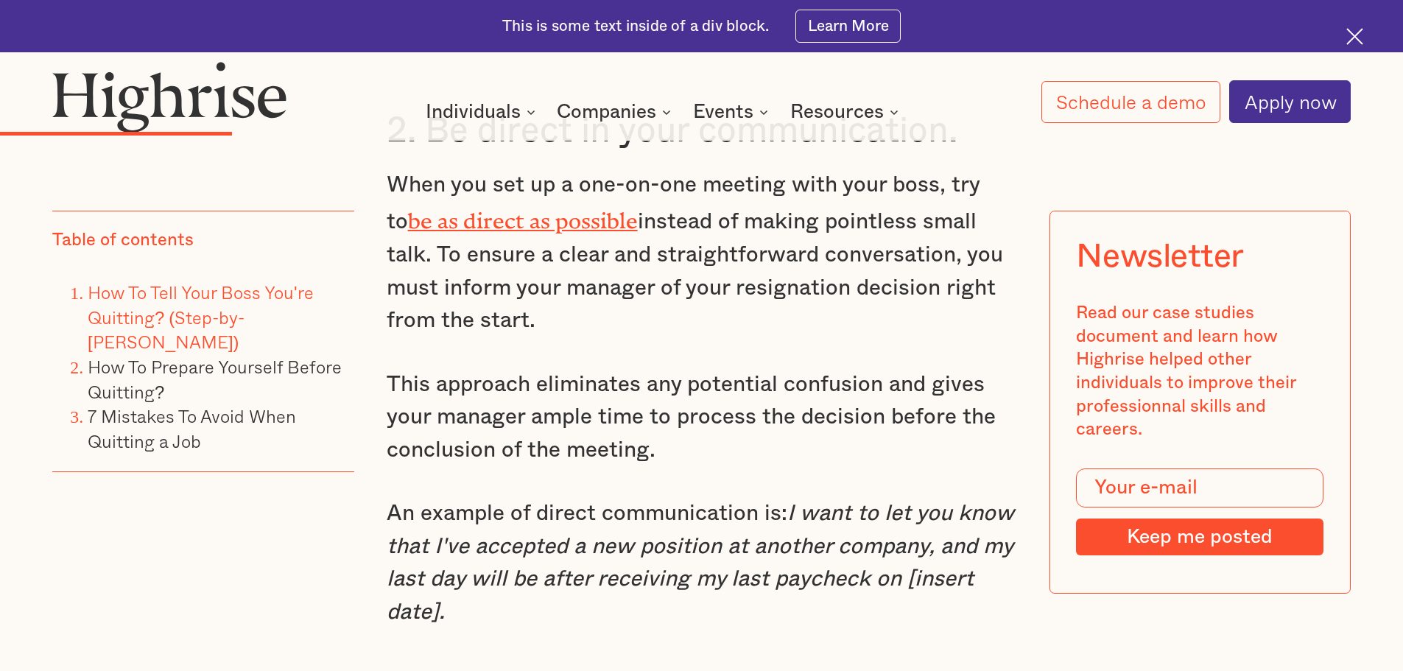
scroll to position [4051, 0]
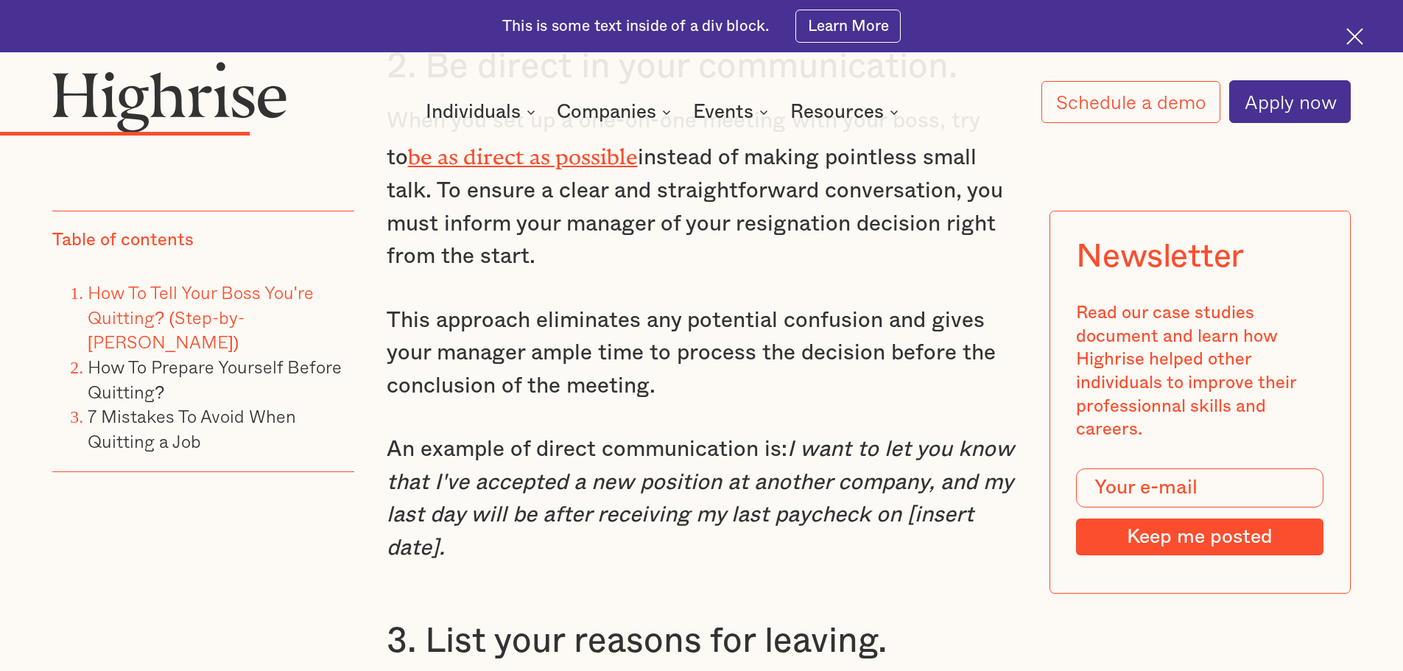
click at [1356, 41] on img at bounding box center [1354, 36] width 17 height 17
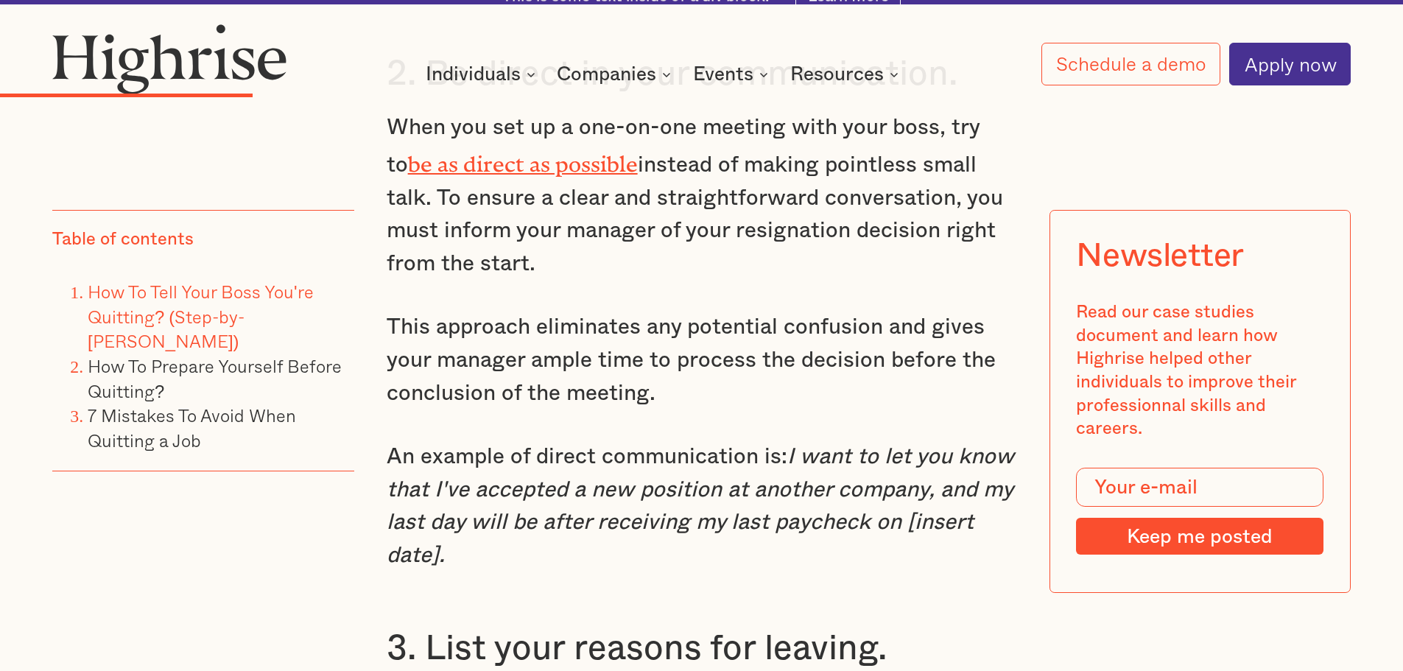
scroll to position [3998, 0]
